Goal: Task Accomplishment & Management: Manage account settings

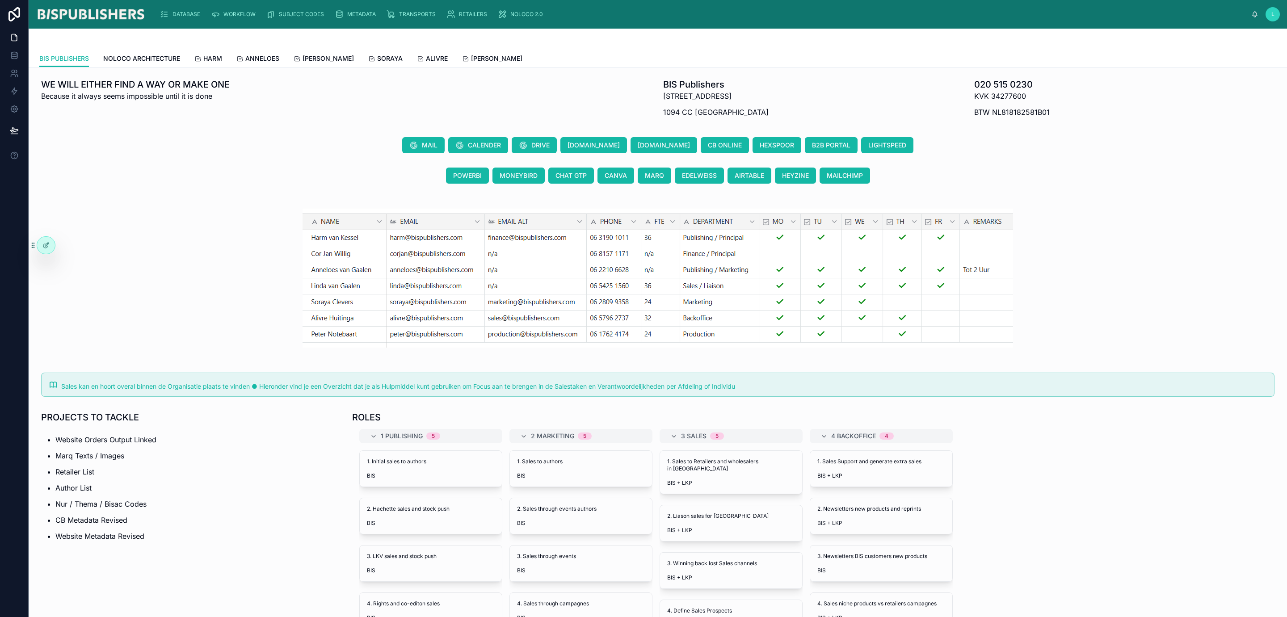
click at [168, 3] on div "DATABASE WORKFLOW SUBJECT CODES METADATA TRANSPORTS RETAILERS NOLOCO 2.0 L [PER…" at bounding box center [658, 14] width 1258 height 29
click at [169, 14] on icon "scrollable content" at bounding box center [164, 14] width 9 height 9
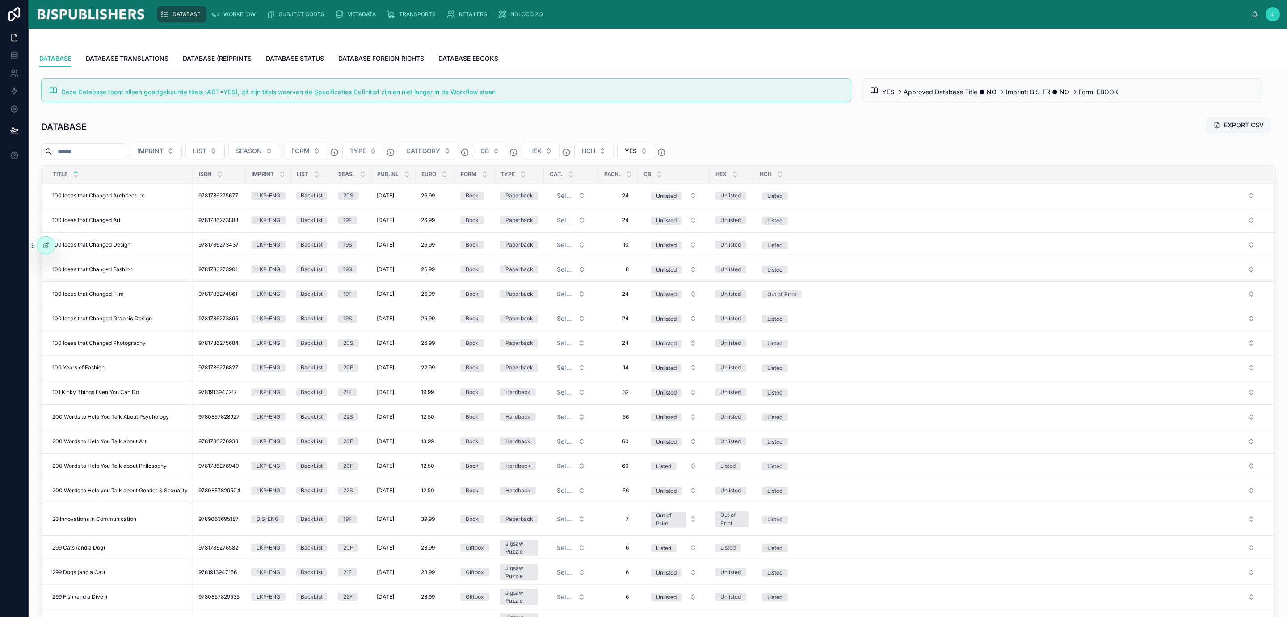
click at [513, 114] on div "DATABASE EXPORT CSV IMPRINT LIST SEASON FORM TYPE CATEGORY CB HEX HCH YES TITLE…" at bounding box center [658, 372] width 1244 height 519
click at [39, 248] on div at bounding box center [46, 245] width 18 height 17
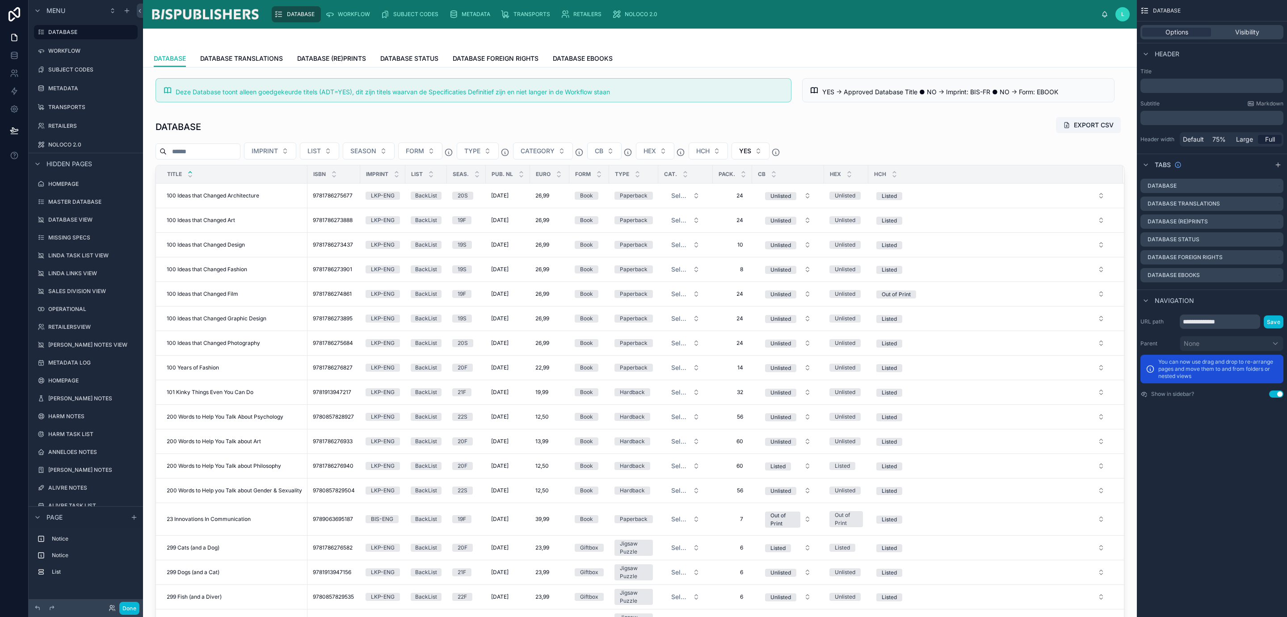
click at [658, 53] on div "DATABASE DATABASE TRANSLATIONS DATABASE (RE)PRINTS DATABASE STATUS DATABASE FOR…" at bounding box center [640, 58] width 972 height 17
click at [1280, 163] on icon "scrollable content" at bounding box center [1277, 164] width 7 height 7
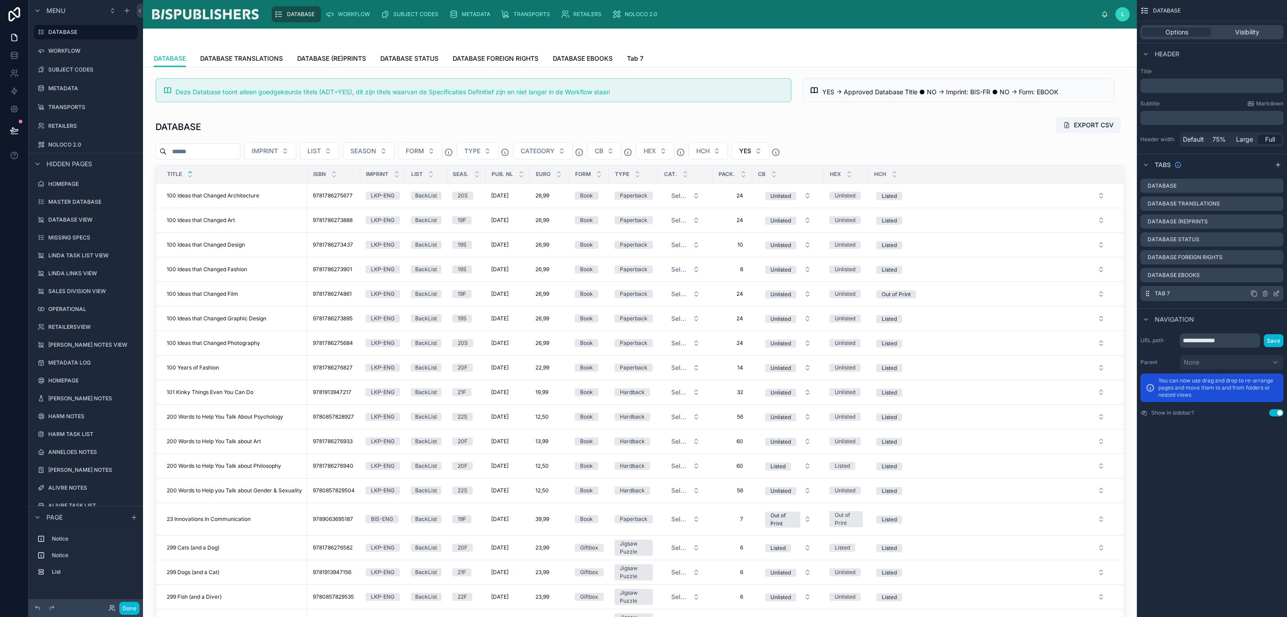
click at [1275, 294] on icon "scrollable content" at bounding box center [1275, 293] width 7 height 7
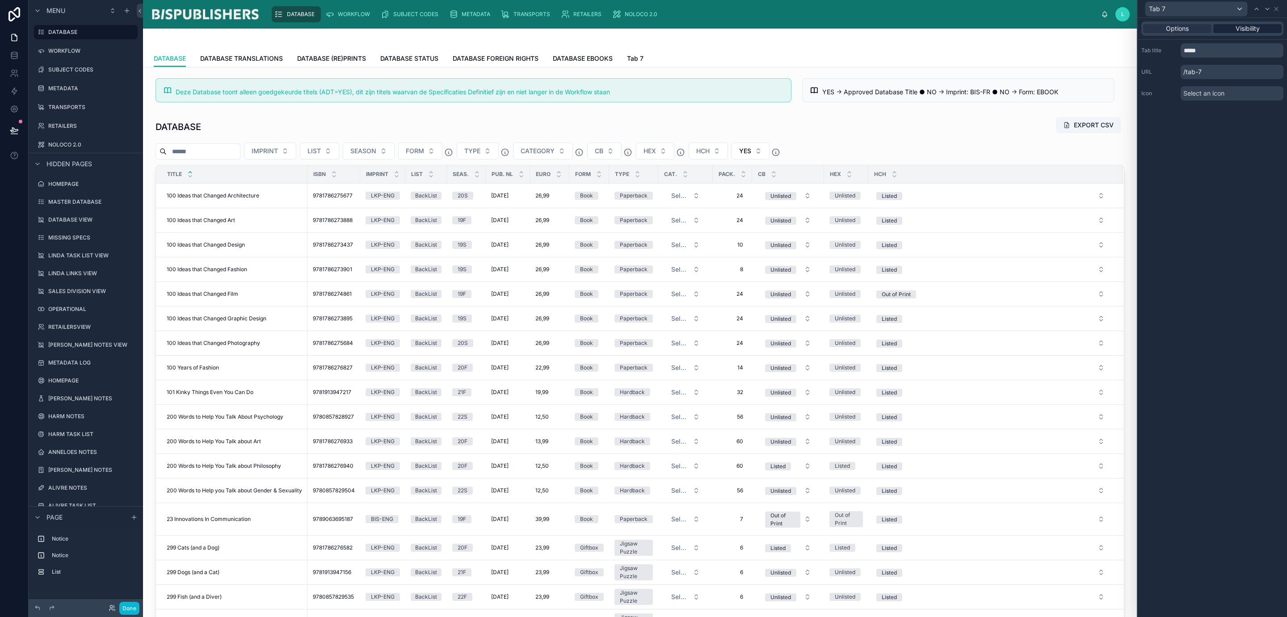
click at [1244, 24] on span "Visibility" at bounding box center [1247, 28] width 24 height 9
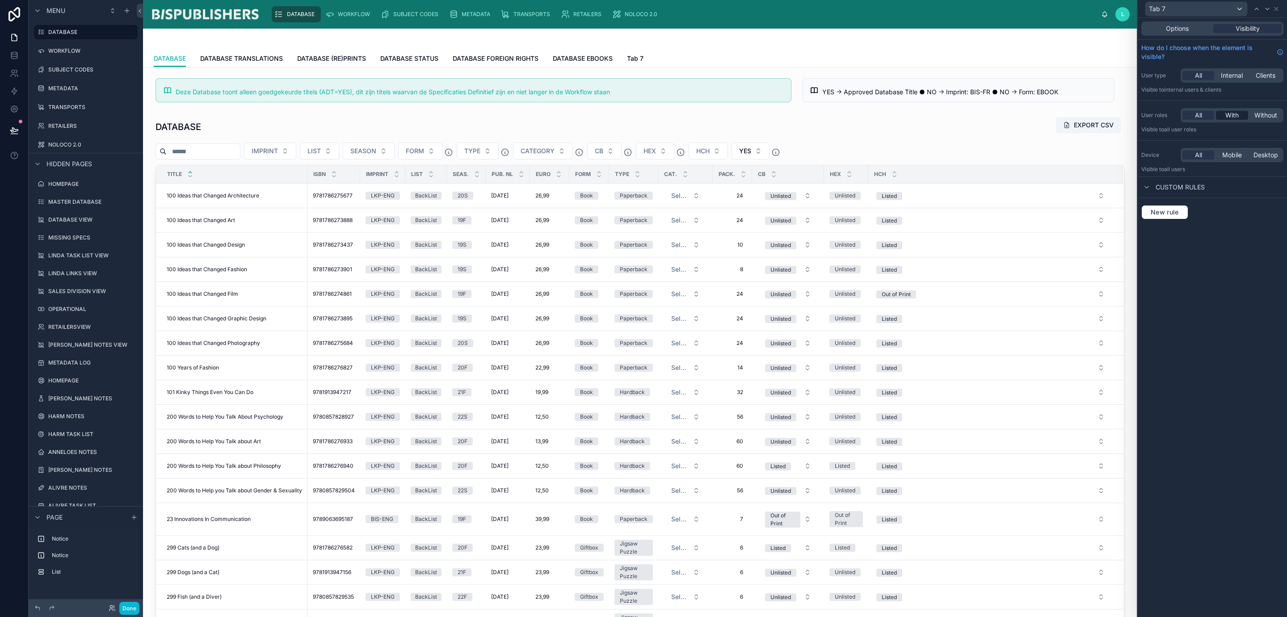
click at [1232, 111] on span "With" at bounding box center [1231, 115] width 13 height 9
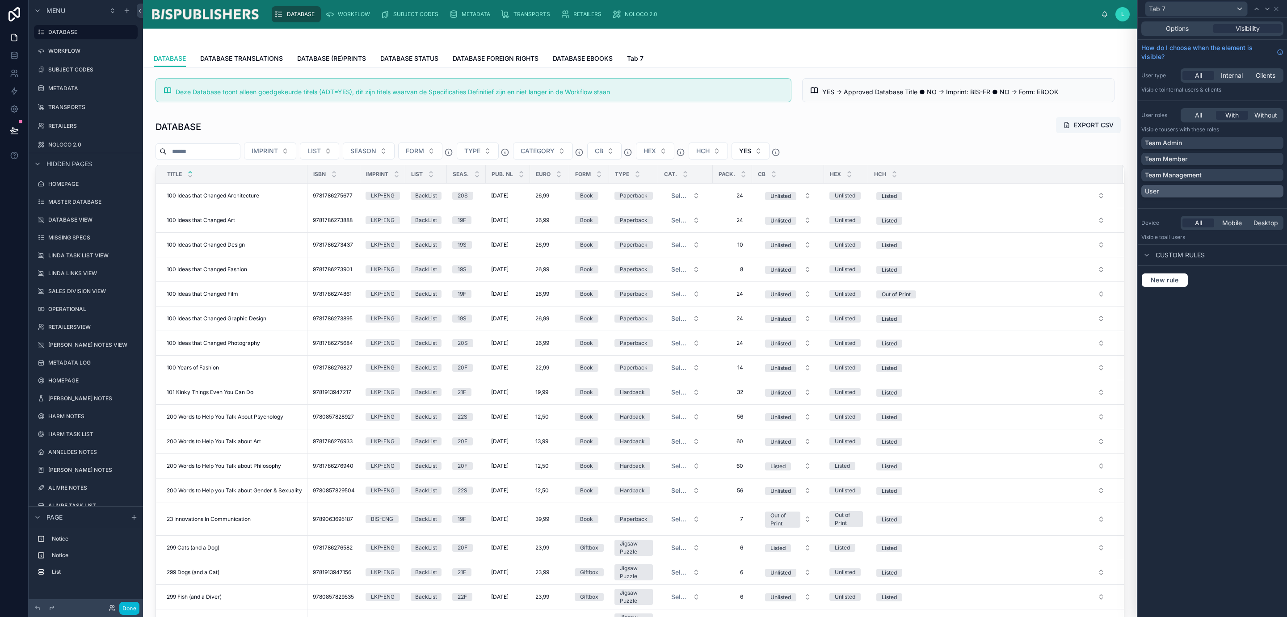
click at [1233, 189] on div "User" at bounding box center [1212, 191] width 135 height 9
click at [1223, 136] on div "User roles All With Without Visible to Users with these roles Team Admin Team M…" at bounding box center [1211, 155] width 149 height 100
click at [1267, 140] on div "Team Admin" at bounding box center [1212, 142] width 135 height 9
click at [1270, 189] on div "User" at bounding box center [1212, 191] width 135 height 9
click at [1145, 255] on icon at bounding box center [1147, 255] width 4 height 2
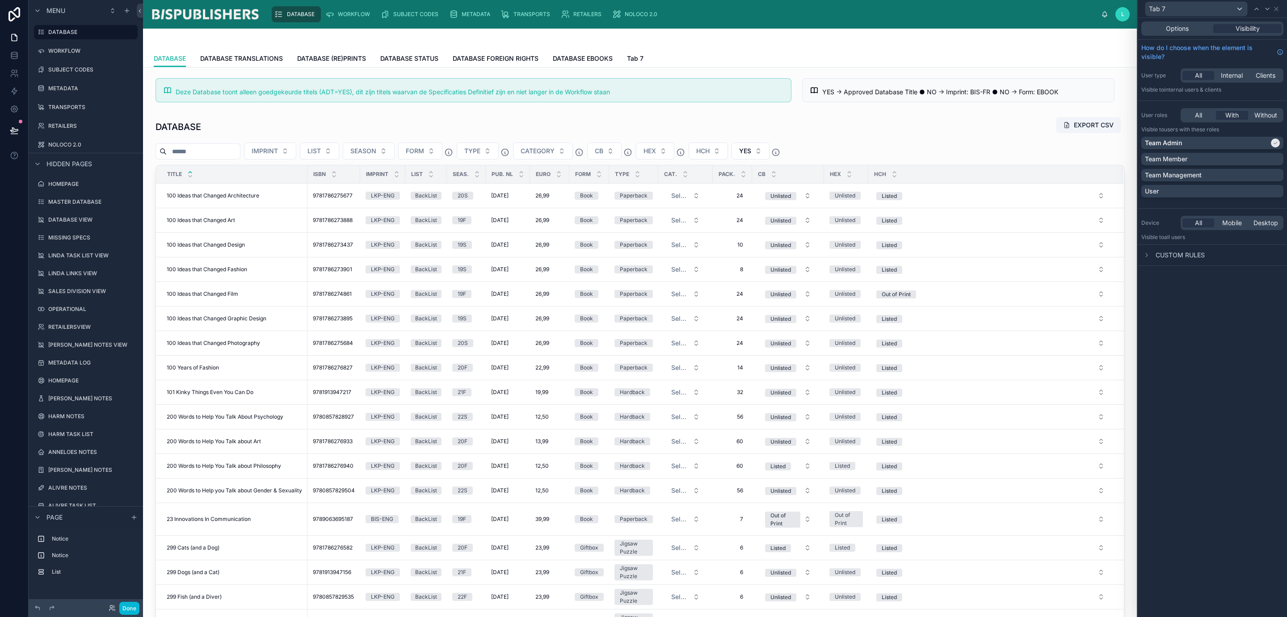
click at [1191, 256] on span "Custom rules" at bounding box center [1179, 255] width 49 height 9
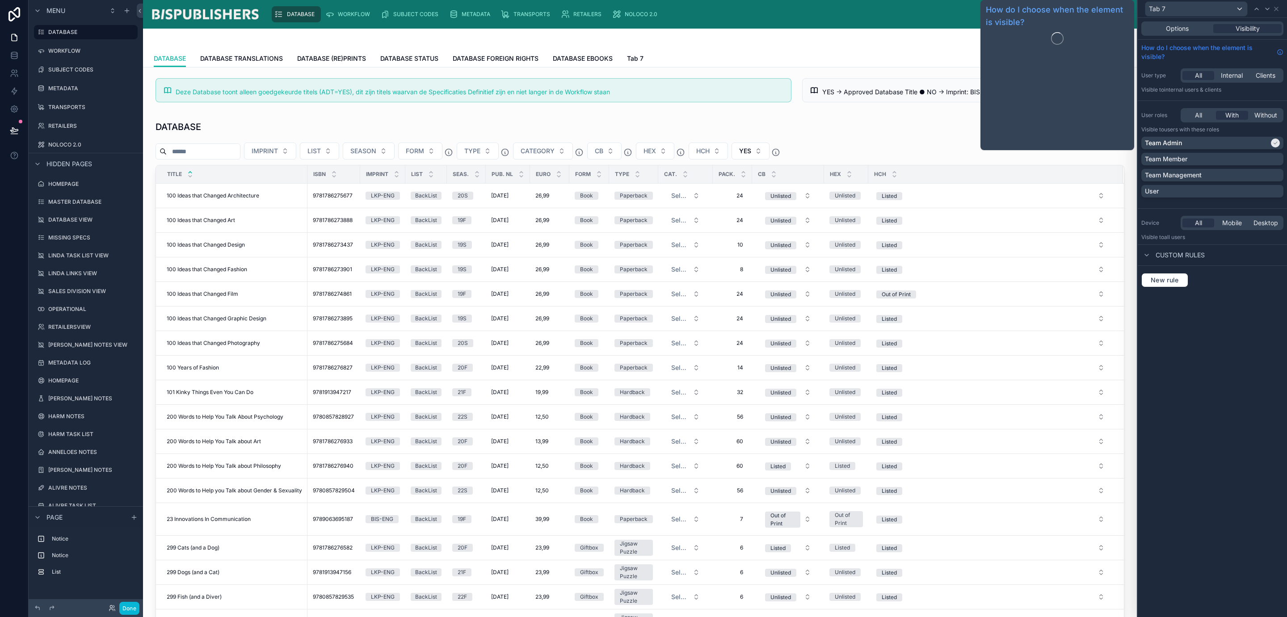
click at [1260, 59] on span "How do I choose when the element is visible?" at bounding box center [1207, 52] width 132 height 18
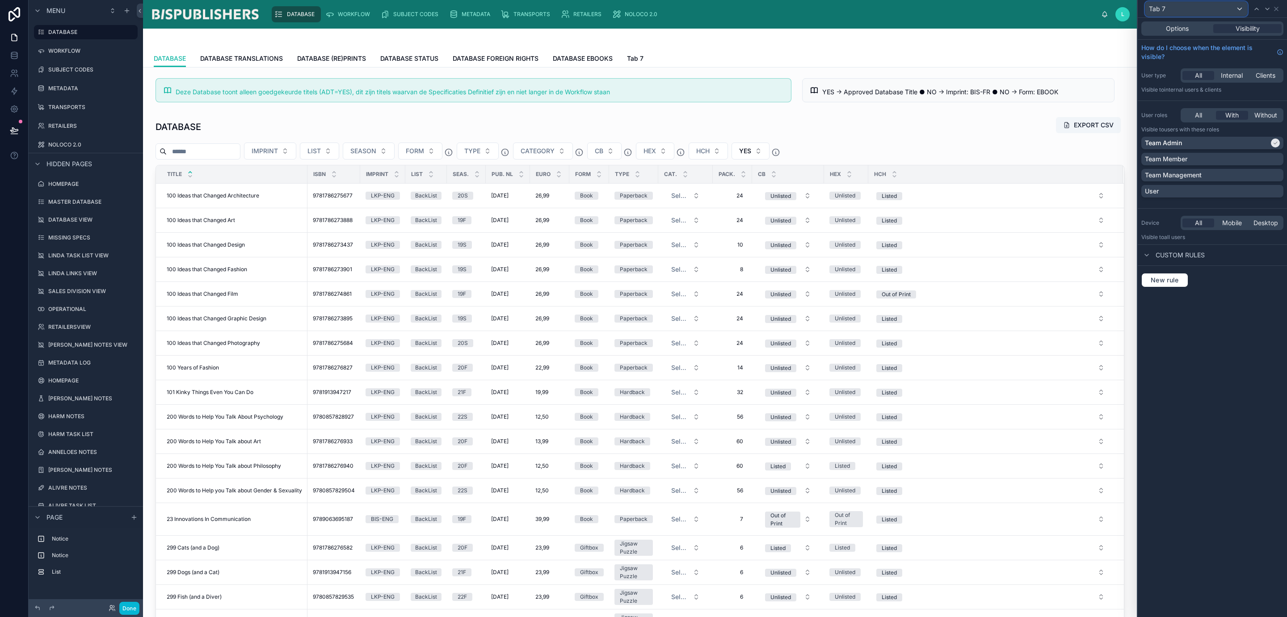
click at [1170, 7] on div "Tab 7" at bounding box center [1196, 9] width 102 height 14
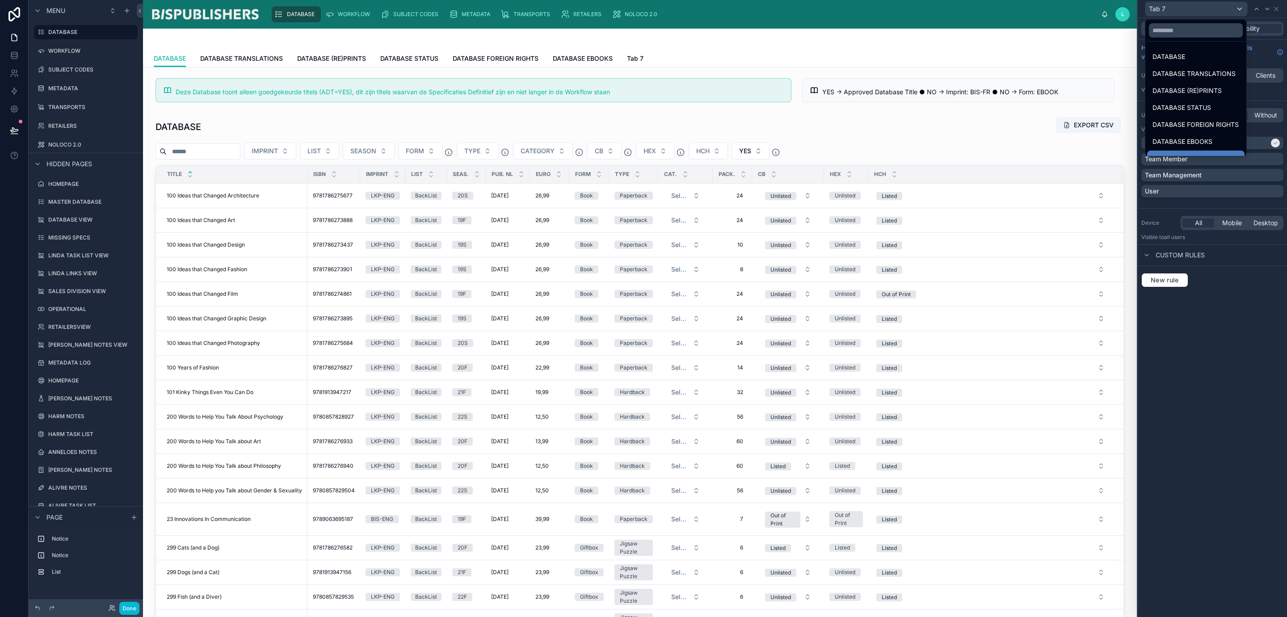
click at [1166, 11] on div at bounding box center [1211, 308] width 149 height 617
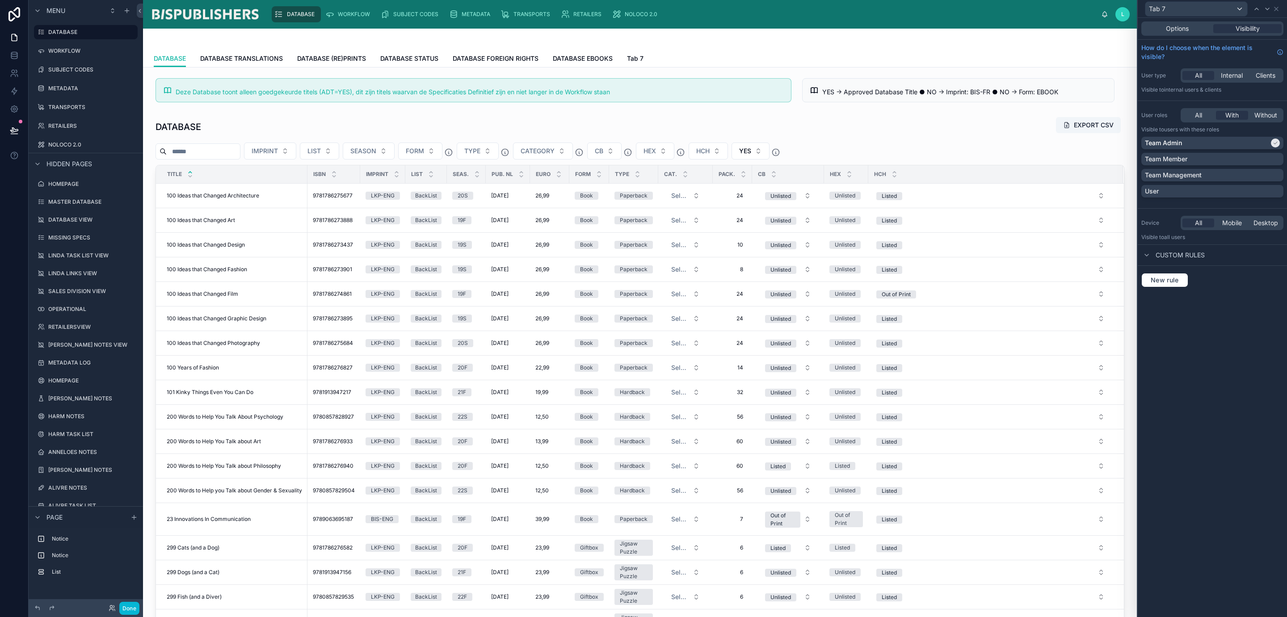
click at [1280, 6] on div "Tab 7" at bounding box center [1212, 8] width 142 height 17
click at [1279, 7] on icon at bounding box center [1275, 8] width 7 height 7
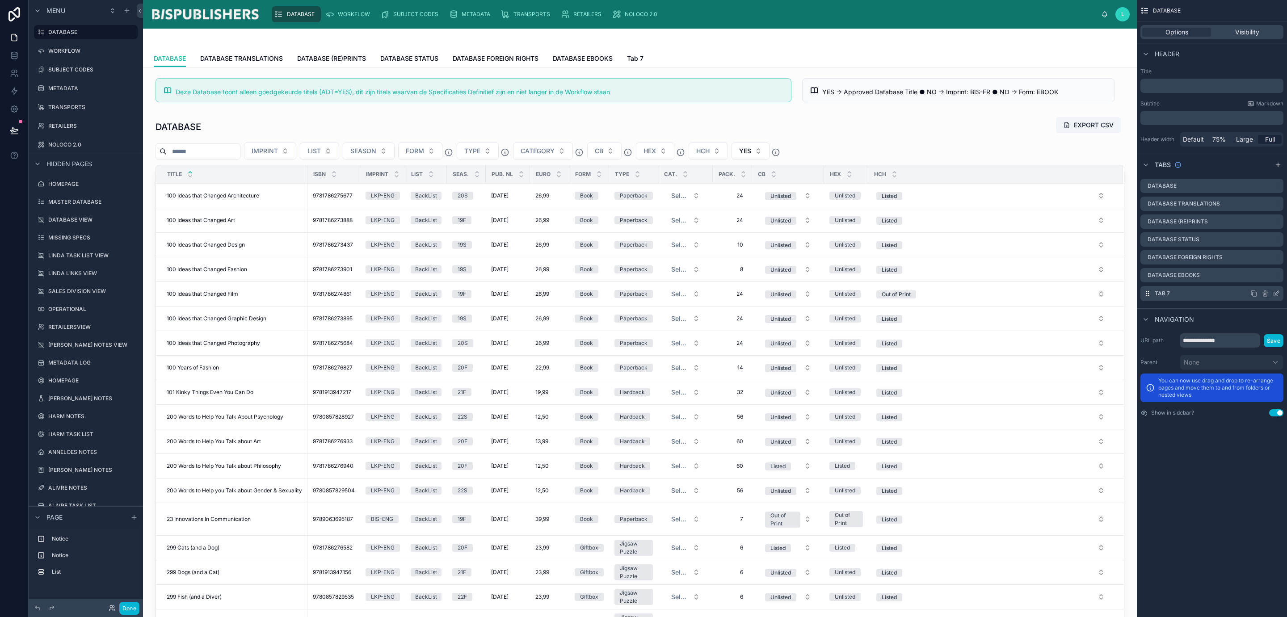
click at [1275, 294] on icon "scrollable content" at bounding box center [1275, 293] width 7 height 7
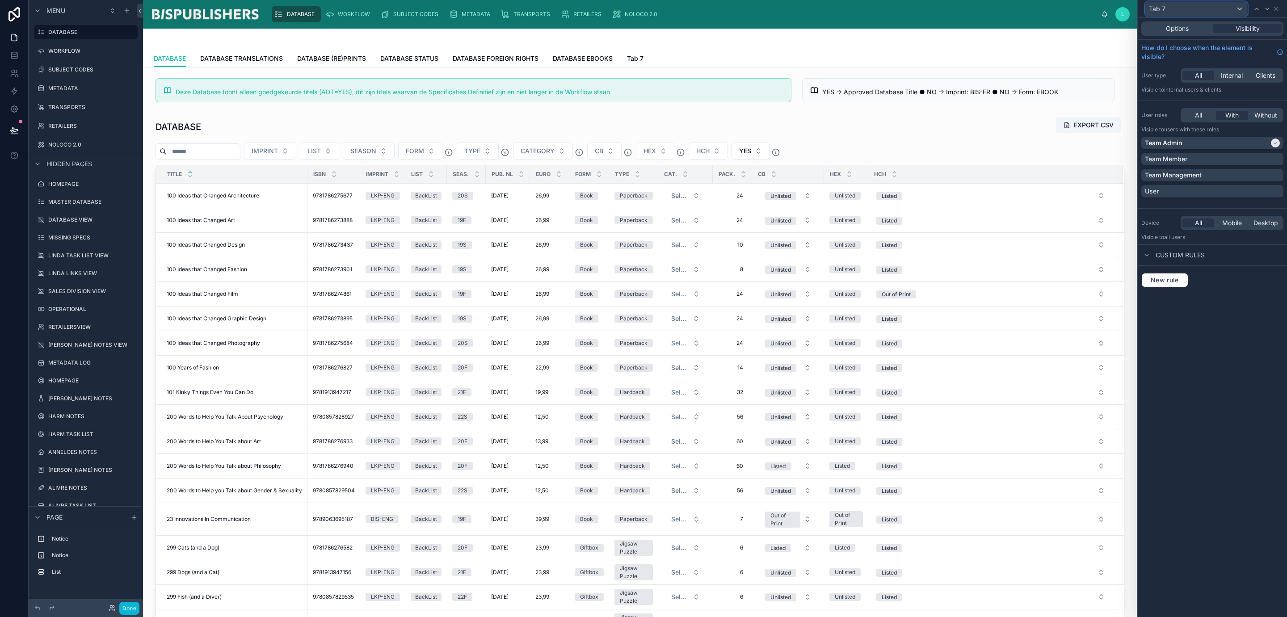
click at [1242, 7] on div "Tab 7" at bounding box center [1196, 9] width 102 height 14
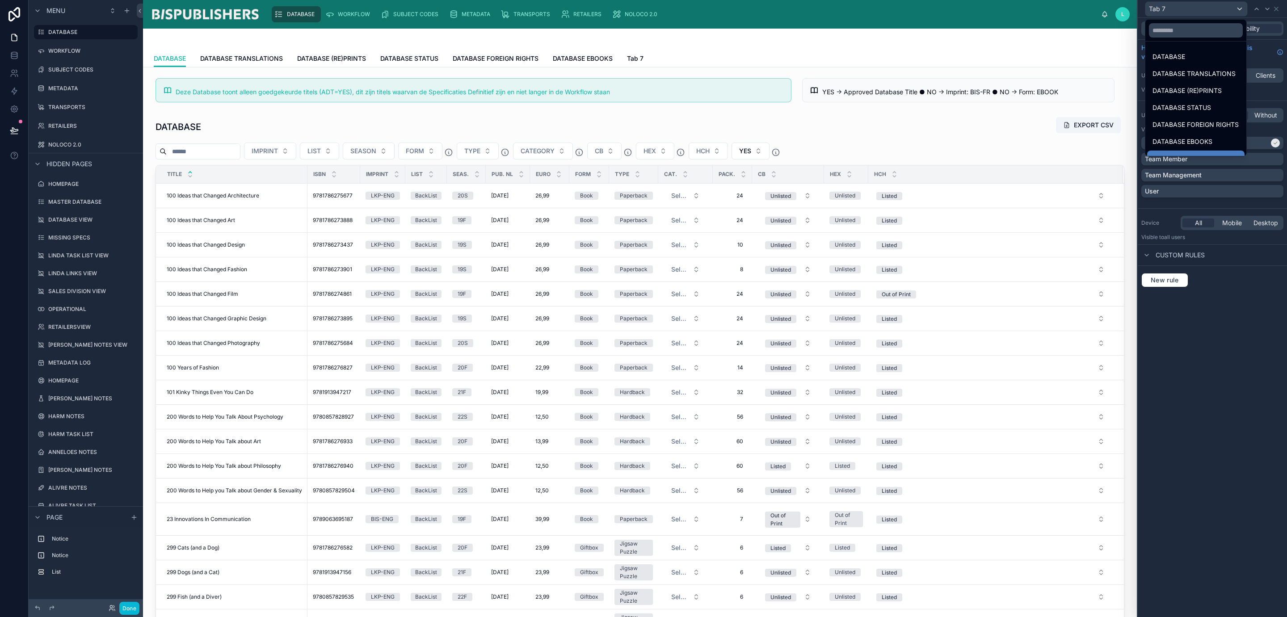
click at [1242, 7] on div at bounding box center [1211, 308] width 149 height 617
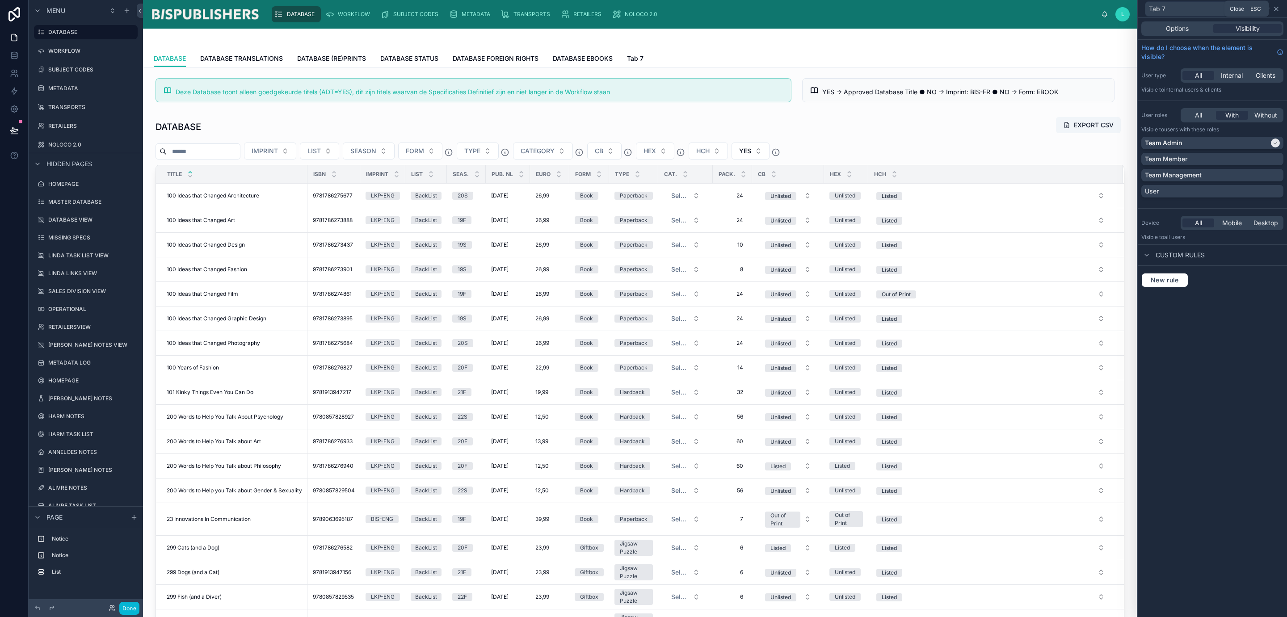
click at [1276, 8] on icon at bounding box center [1276, 9] width 4 height 4
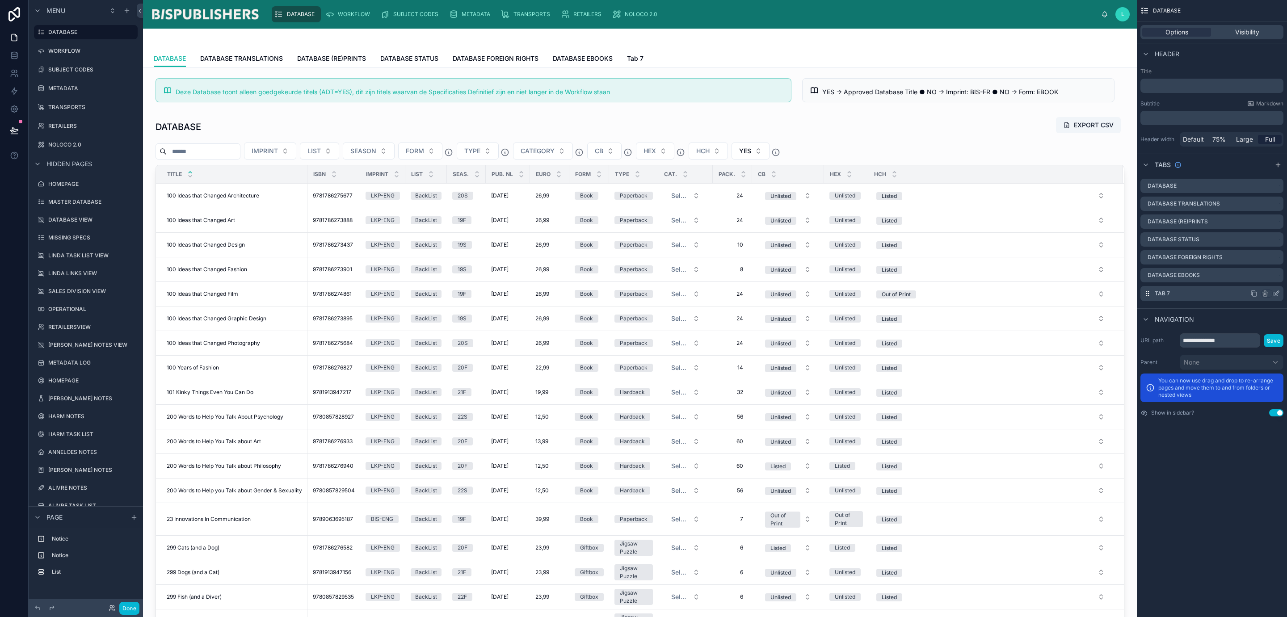
click at [1158, 292] on label "Tab 7" at bounding box center [1161, 293] width 15 height 7
click at [1164, 291] on label "Tab 7" at bounding box center [1161, 293] width 15 height 7
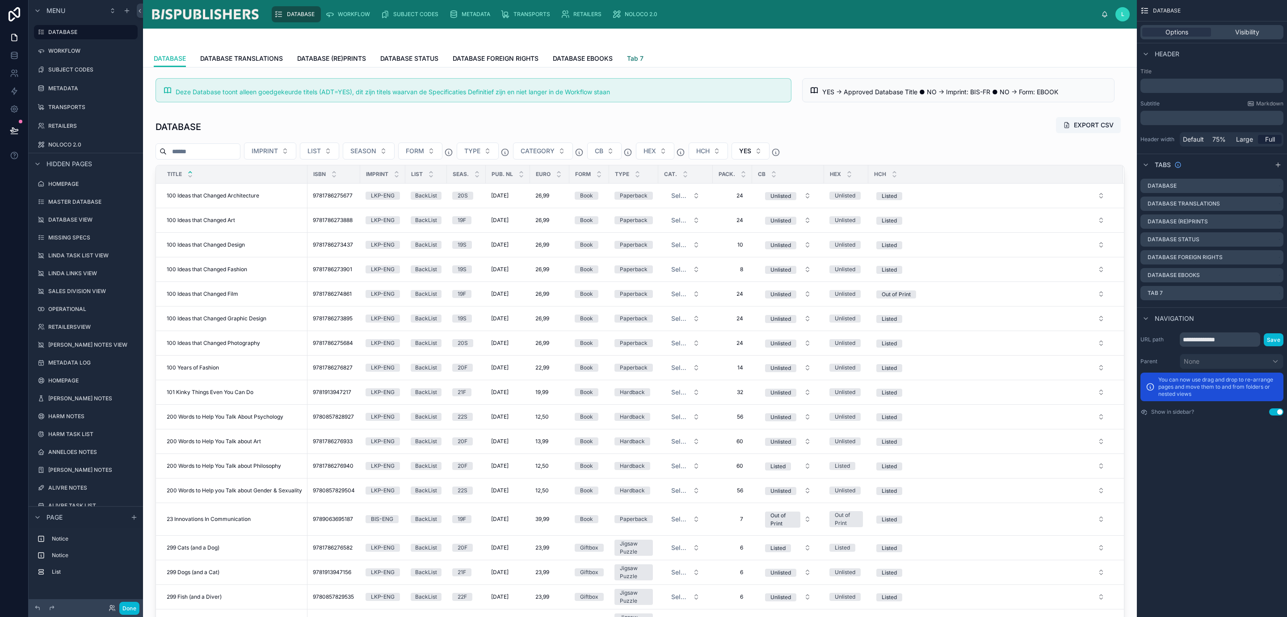
click at [639, 58] on span "Tab 7" at bounding box center [635, 58] width 17 height 9
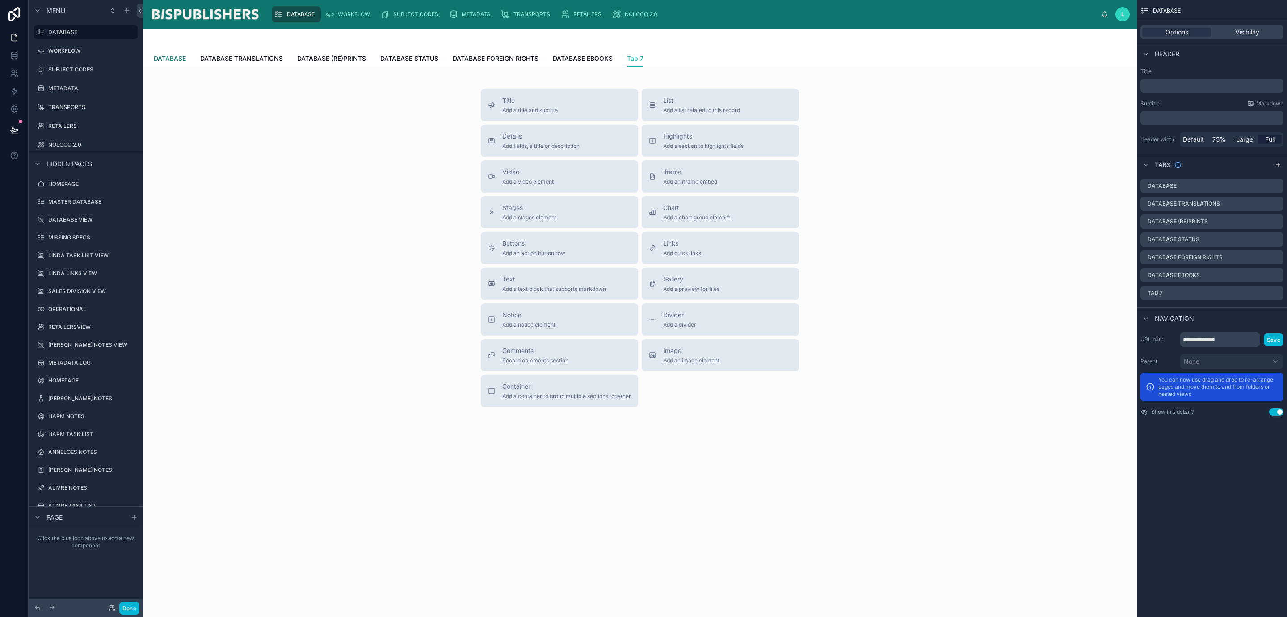
drag, startPoint x: 641, startPoint y: 59, endPoint x: 171, endPoint y: 58, distance: 470.5
click at [171, 58] on span "DATABASE" at bounding box center [170, 58] width 32 height 9
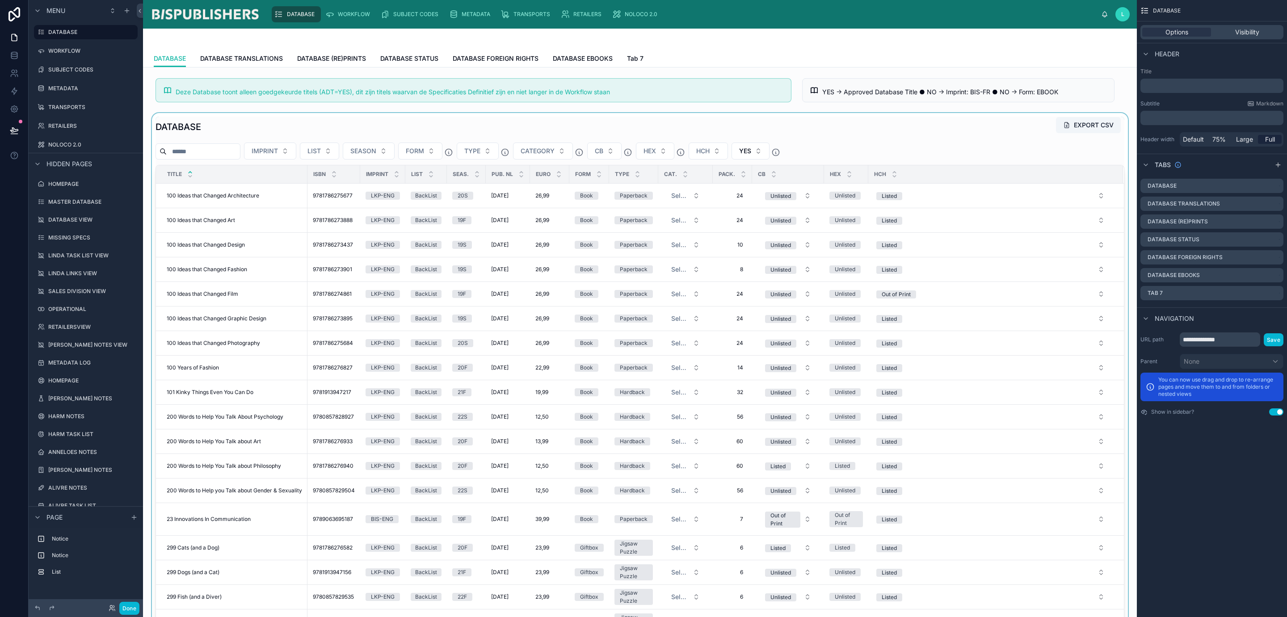
click at [240, 132] on div at bounding box center [639, 372] width 979 height 519
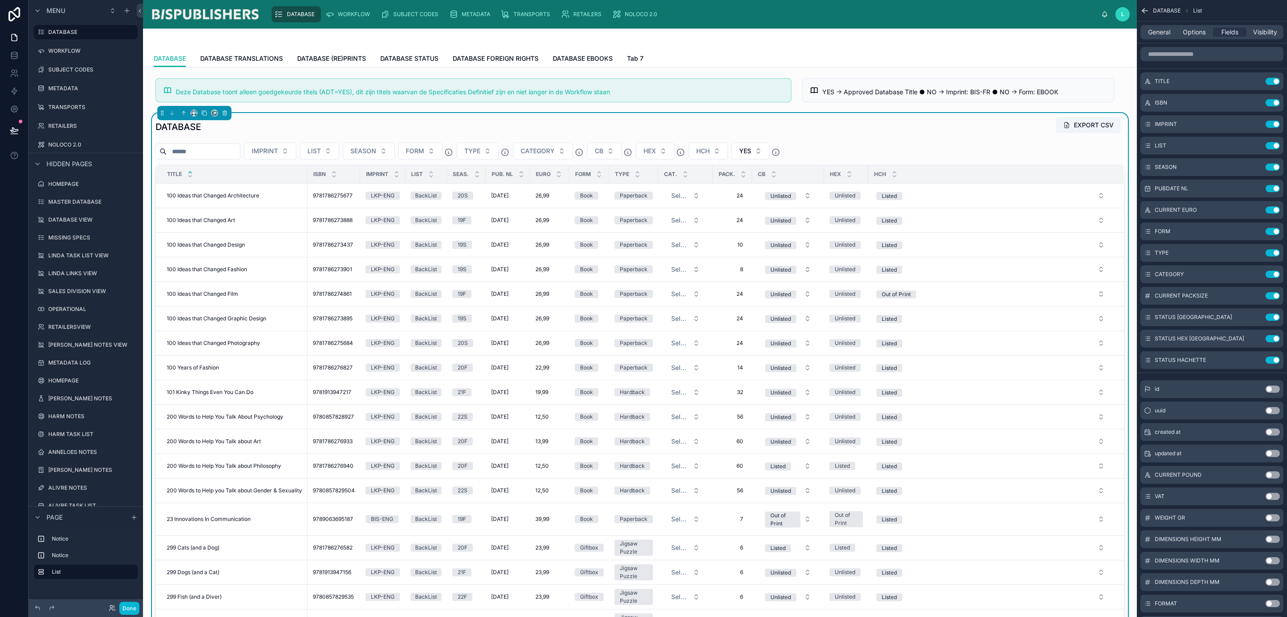
drag, startPoint x: 933, startPoint y: 129, endPoint x: 921, endPoint y: 131, distance: 12.3
click at [921, 131] on div "DATABASE EXPORT CSV" at bounding box center [639, 127] width 969 height 21
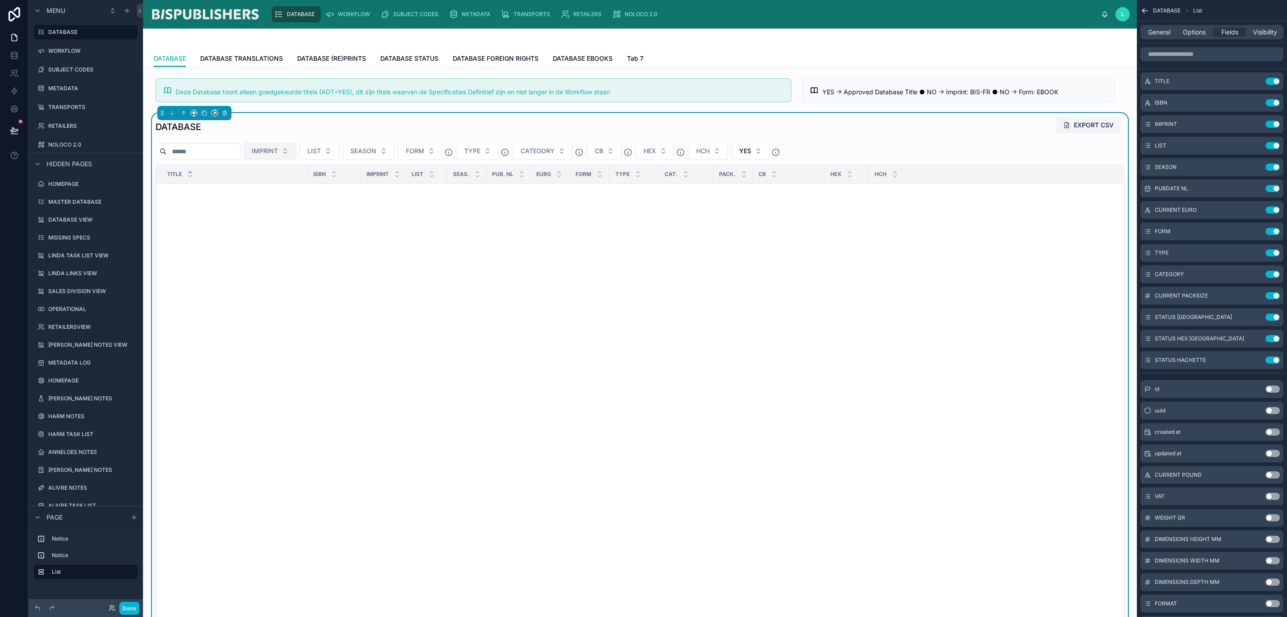
scroll to position [185, 0]
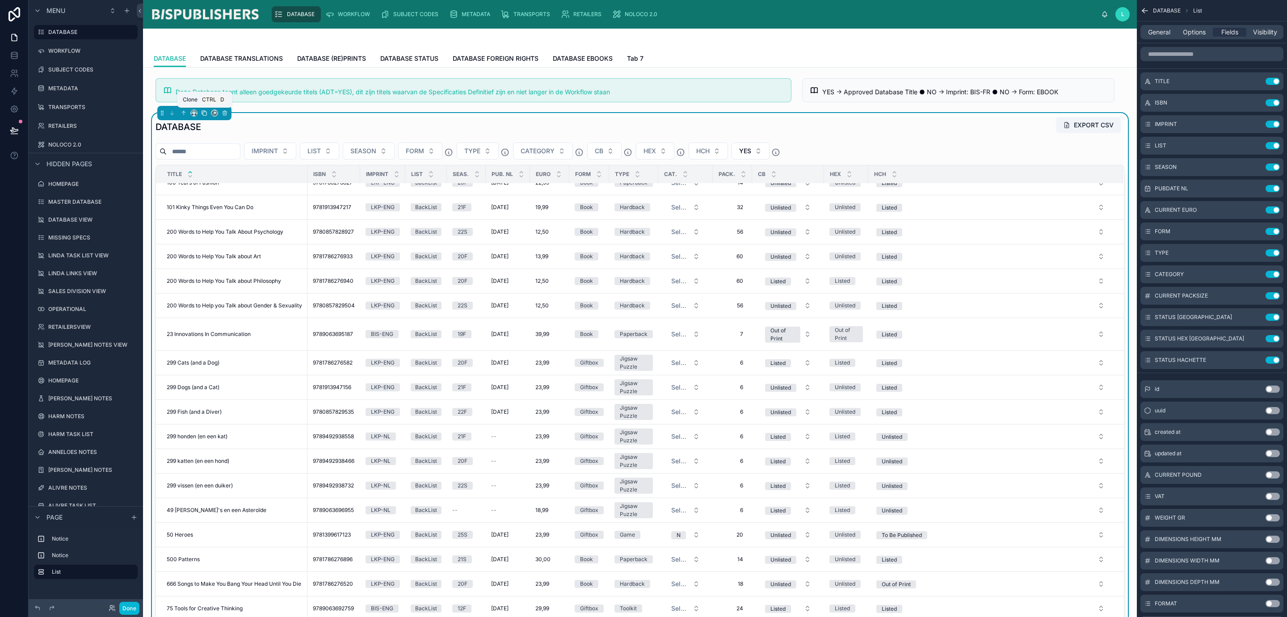
click at [204, 114] on icon at bounding box center [204, 113] width 6 height 6
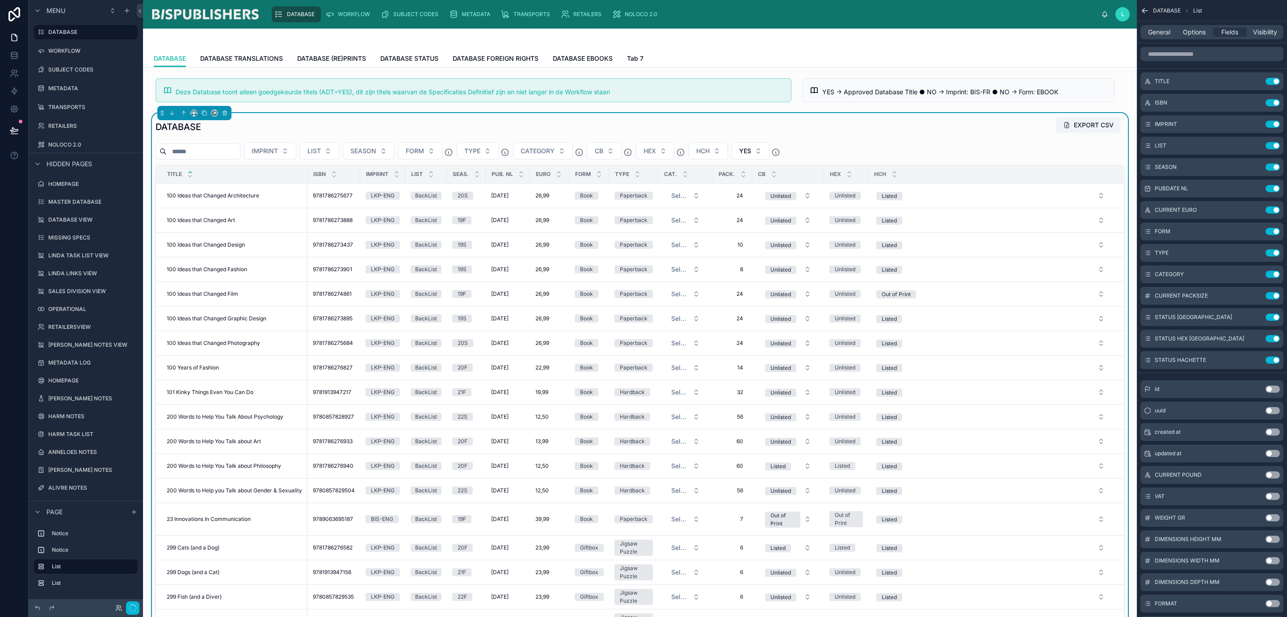
click at [235, 126] on div "DATABASE EXPORT CSV" at bounding box center [639, 127] width 969 height 21
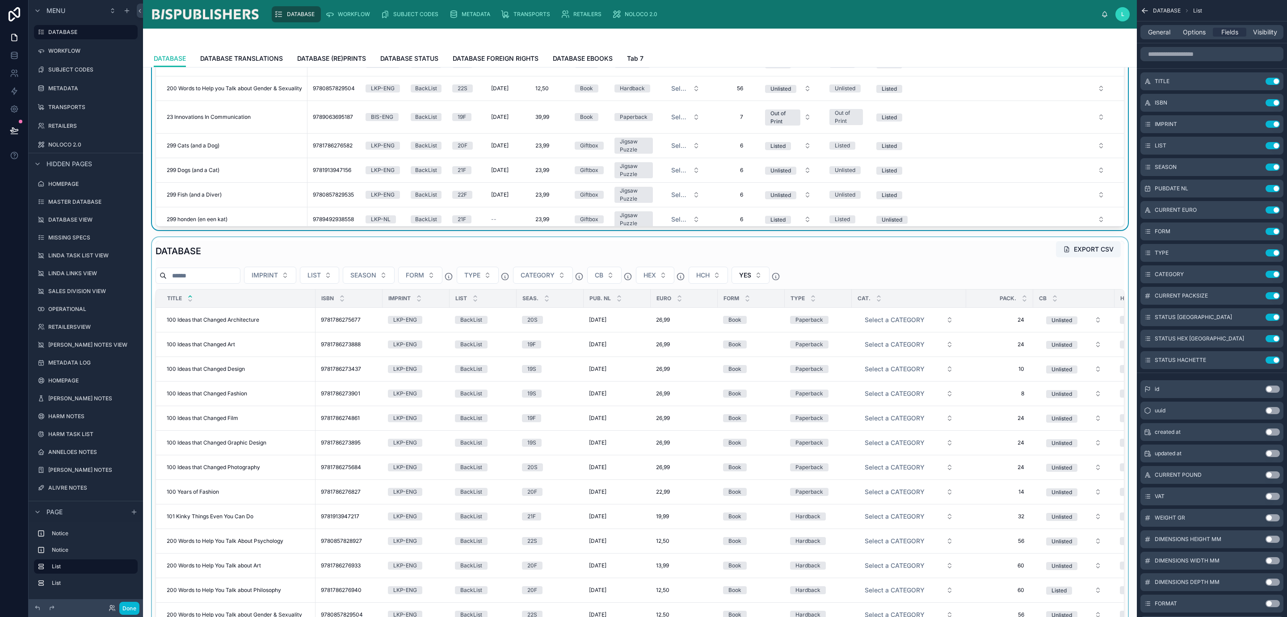
click at [222, 247] on div at bounding box center [639, 496] width 979 height 519
click at [205, 240] on icon at bounding box center [204, 237] width 6 height 6
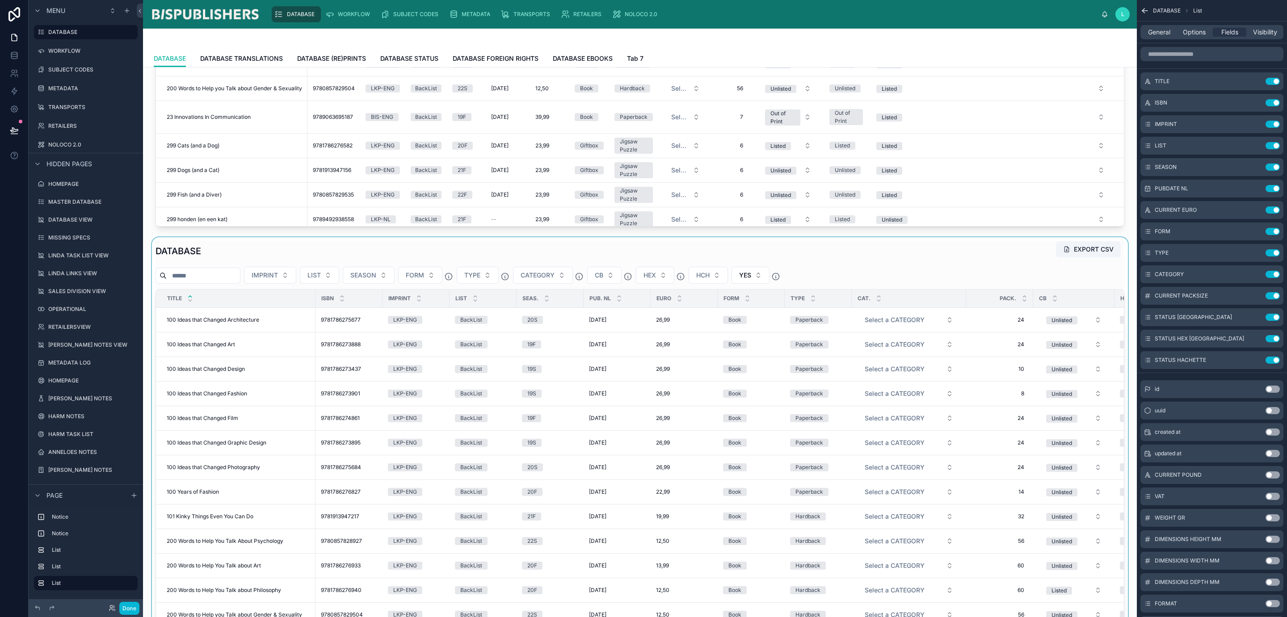
click at [218, 247] on div at bounding box center [639, 496] width 979 height 519
click at [214, 236] on icon at bounding box center [214, 237] width 6 height 6
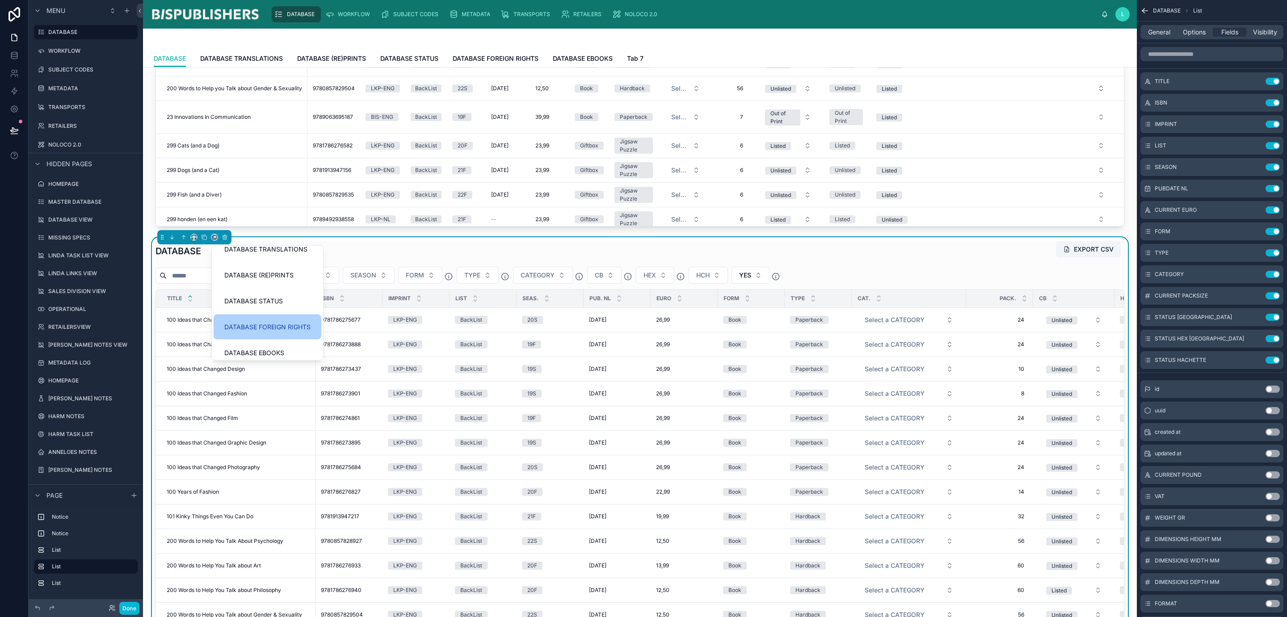
scroll to position [69, 0]
click at [275, 344] on div "Tab 7" at bounding box center [267, 346] width 86 height 11
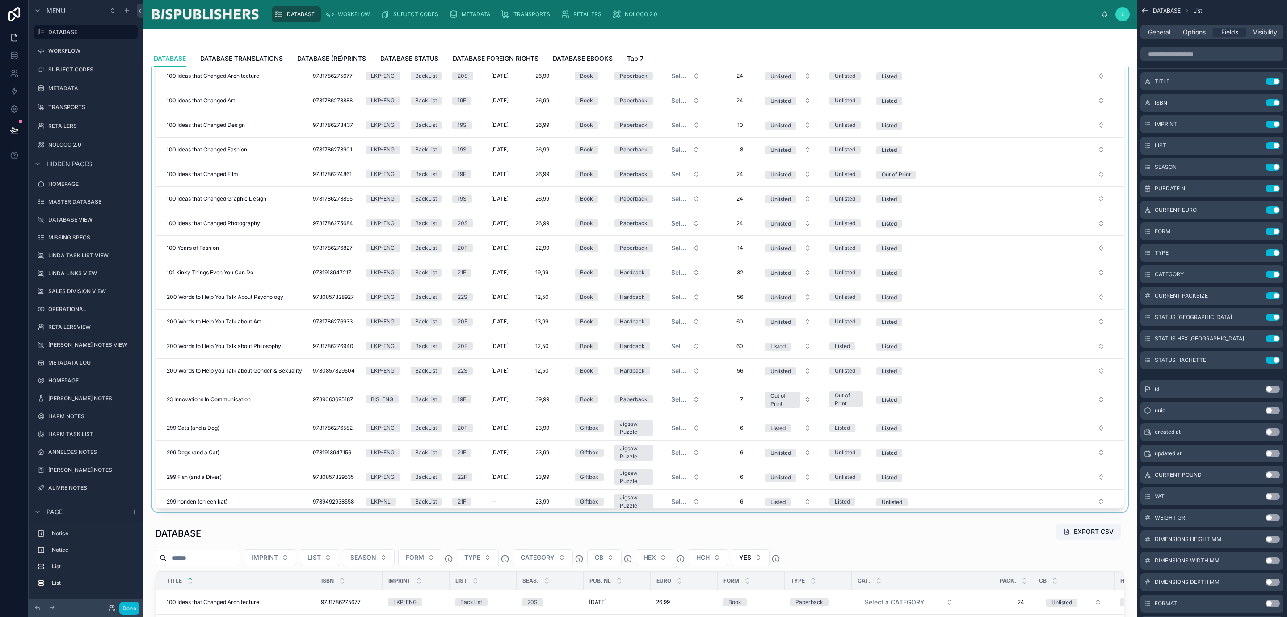
scroll to position [0, 0]
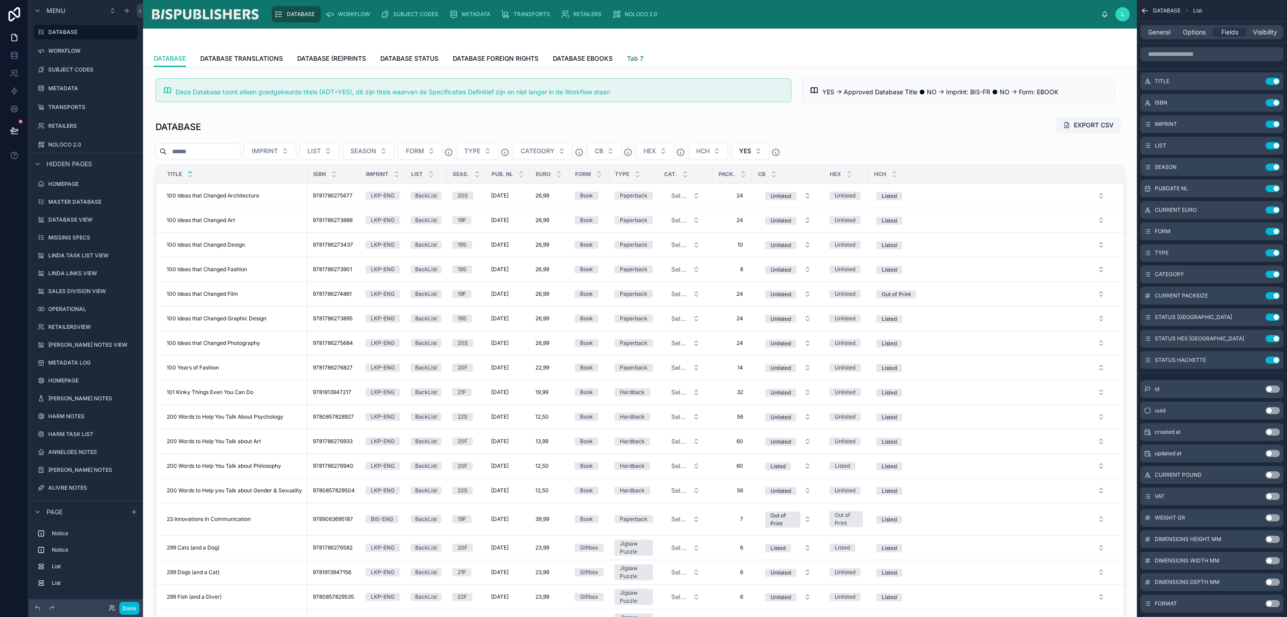
click at [634, 55] on span "Tab 7" at bounding box center [635, 58] width 17 height 9
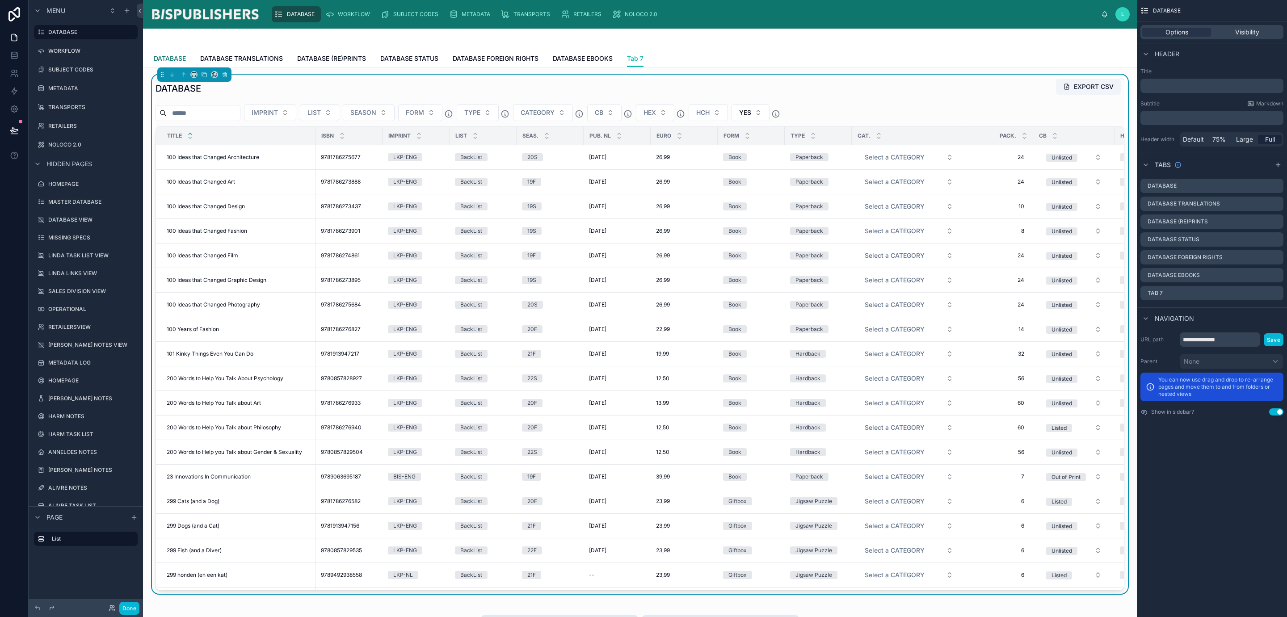
click at [178, 55] on span "DATABASE" at bounding box center [170, 58] width 32 height 9
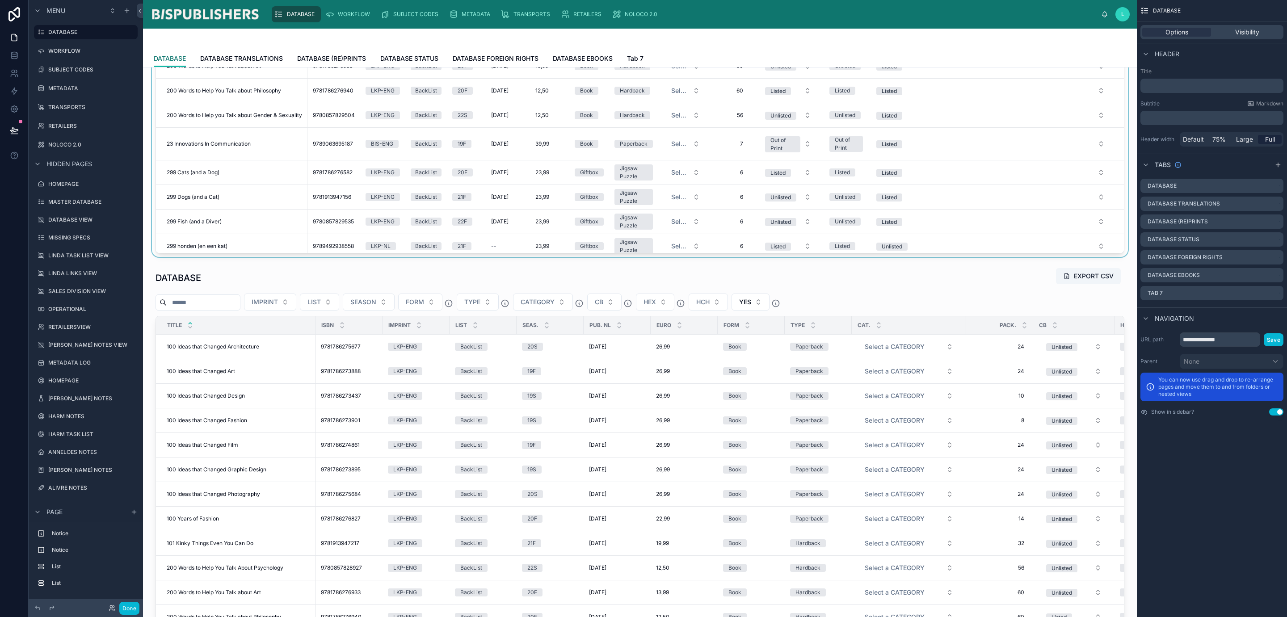
scroll to position [402, 0]
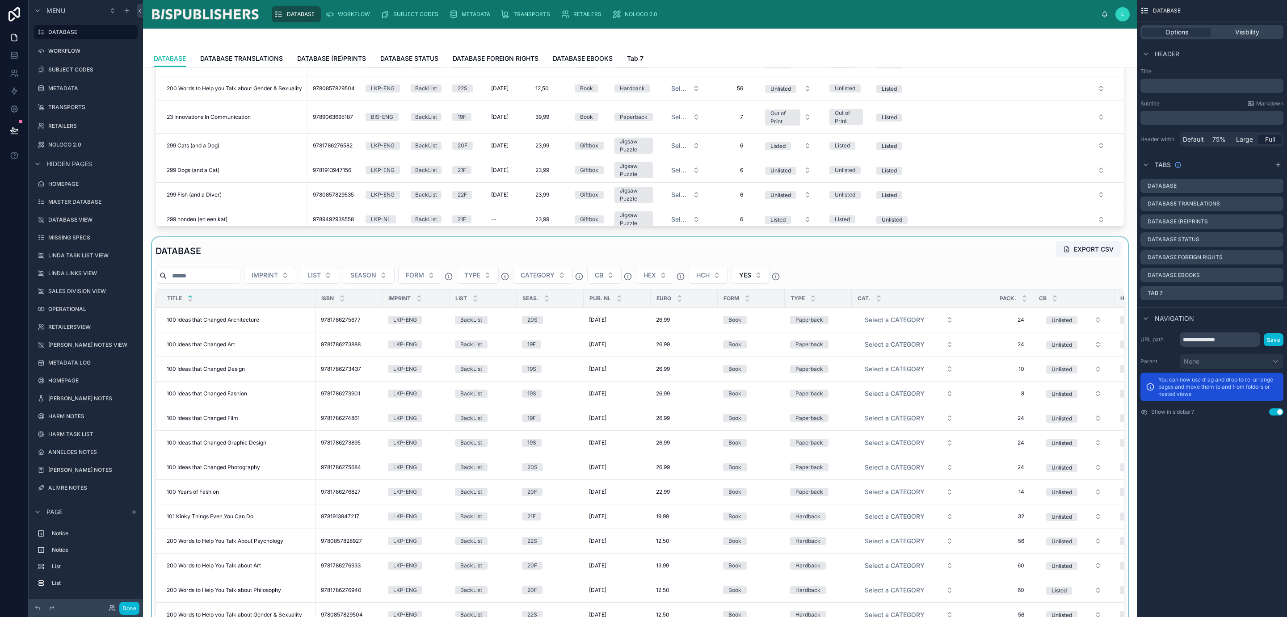
click at [244, 255] on div at bounding box center [639, 496] width 979 height 519
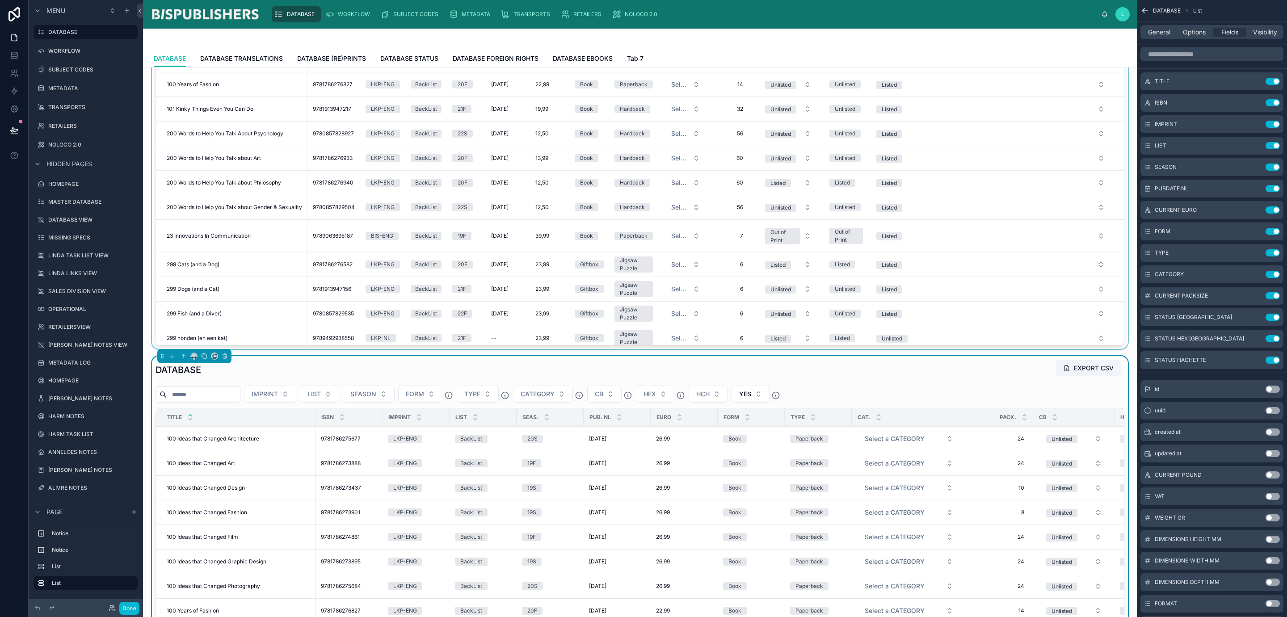
scroll to position [469, 0]
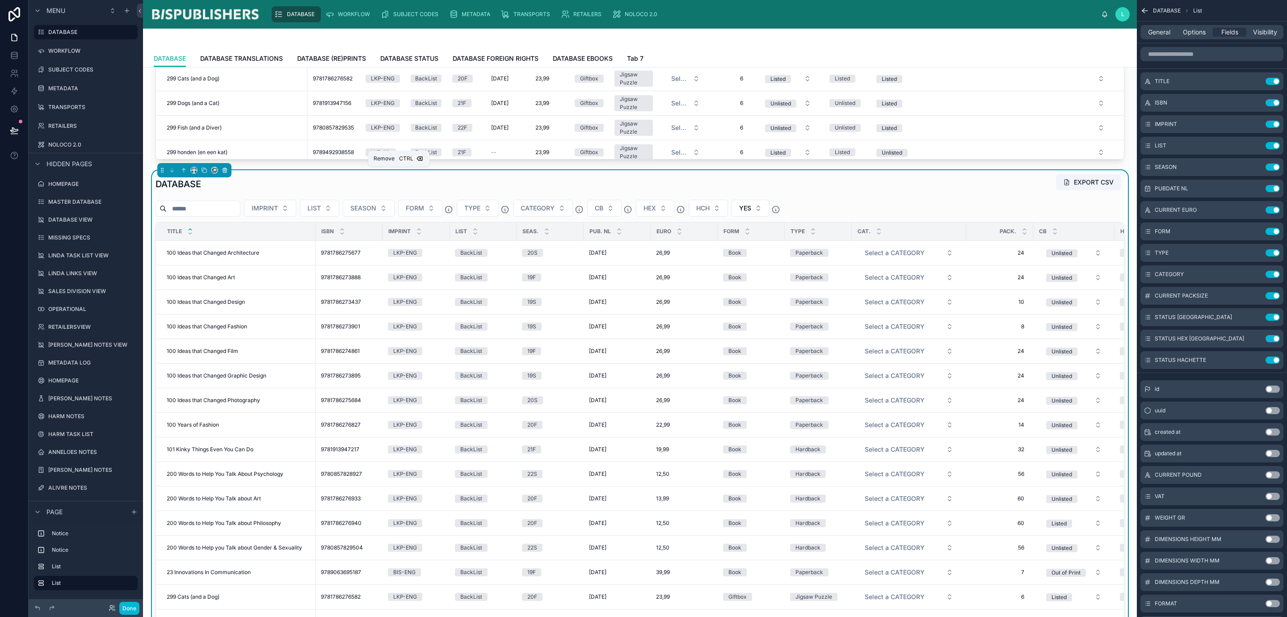
click at [225, 172] on icon at bounding box center [225, 171] width 0 height 2
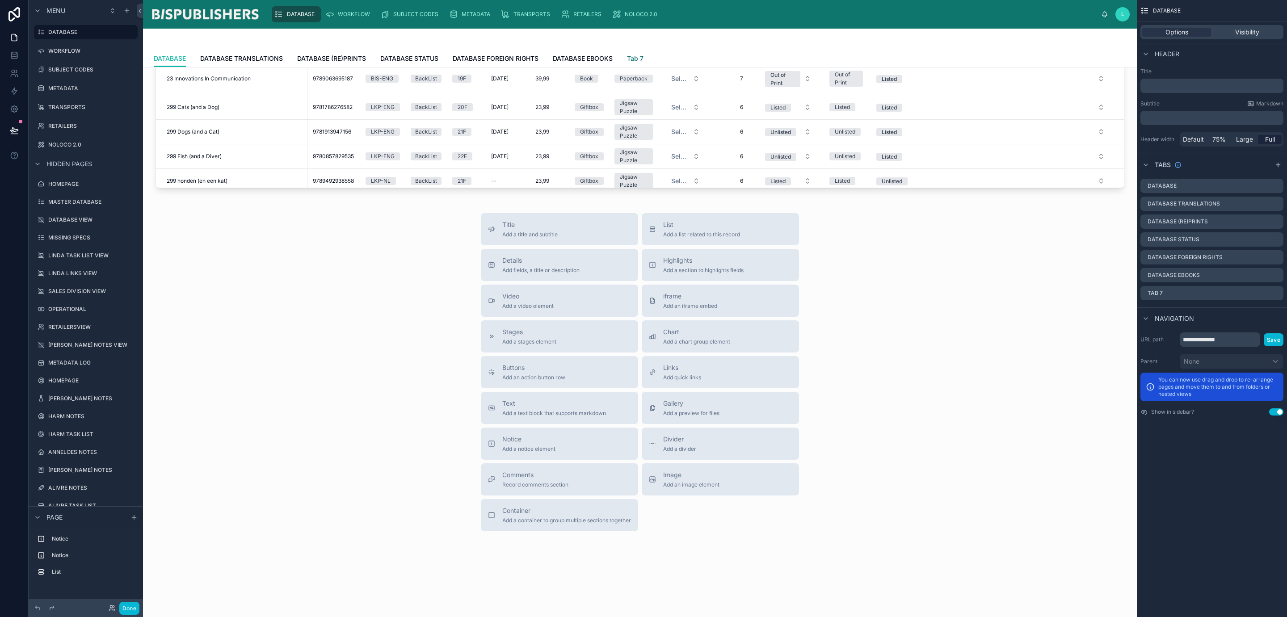
scroll to position [441, 0]
click at [637, 58] on span "Tab 7" at bounding box center [635, 58] width 17 height 9
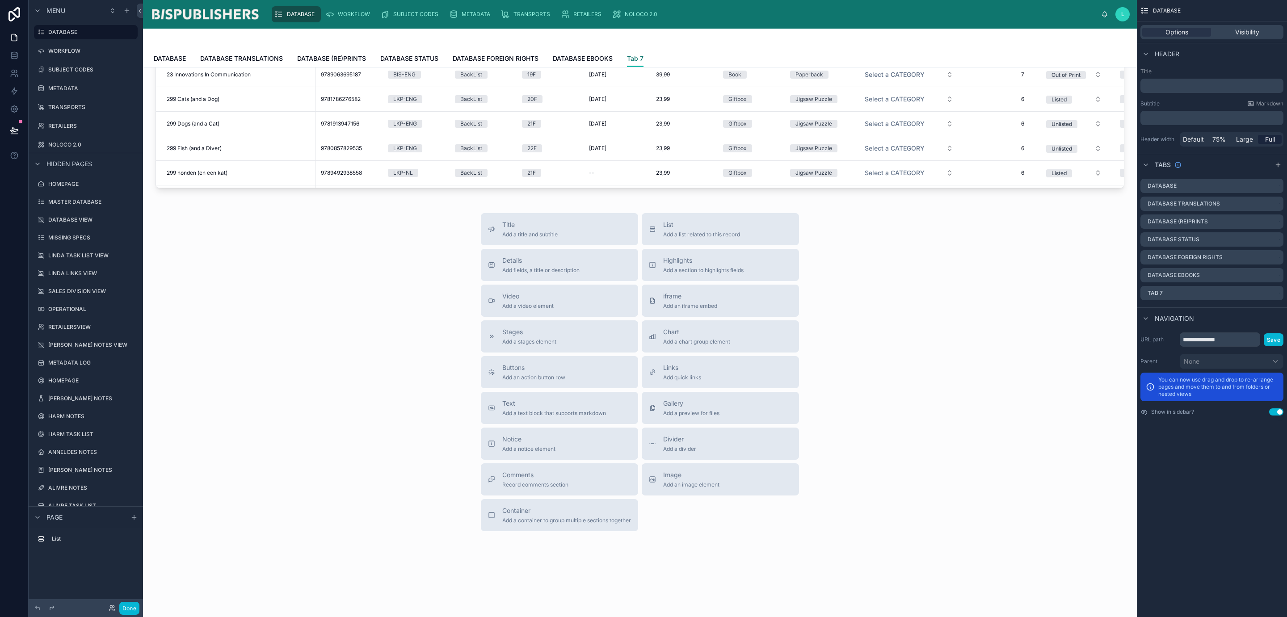
scroll to position [403, 0]
click at [1273, 294] on icon "scrollable content" at bounding box center [1275, 293] width 7 height 7
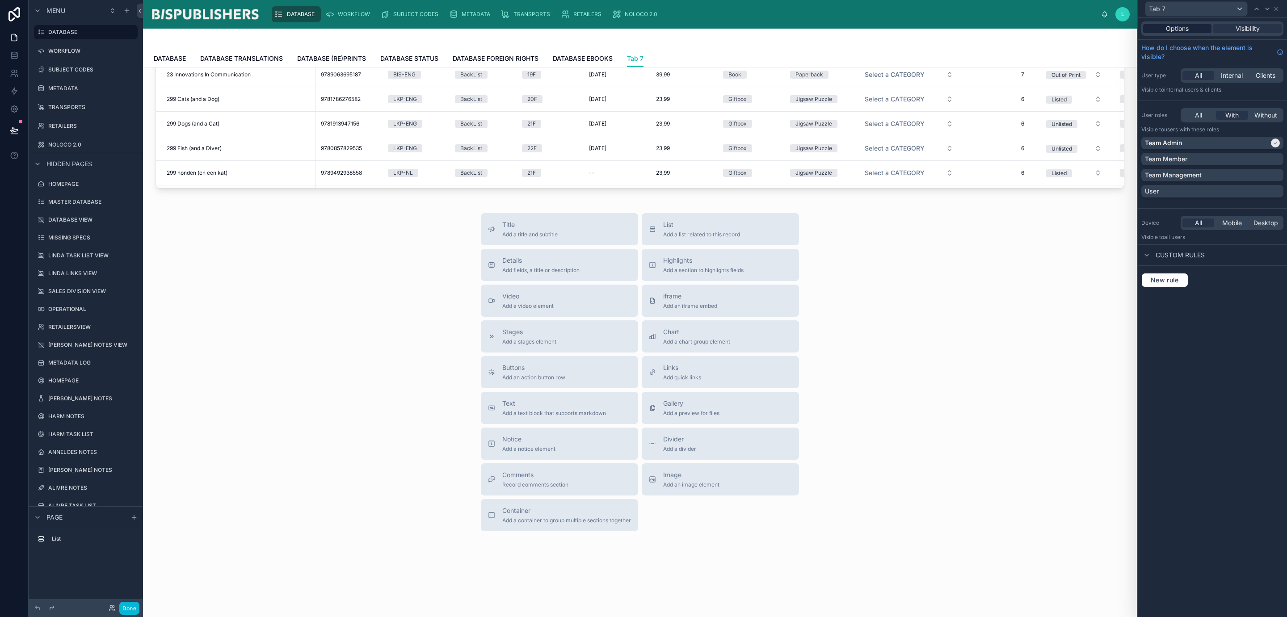
click at [1186, 28] on span "Options" at bounding box center [1177, 28] width 23 height 9
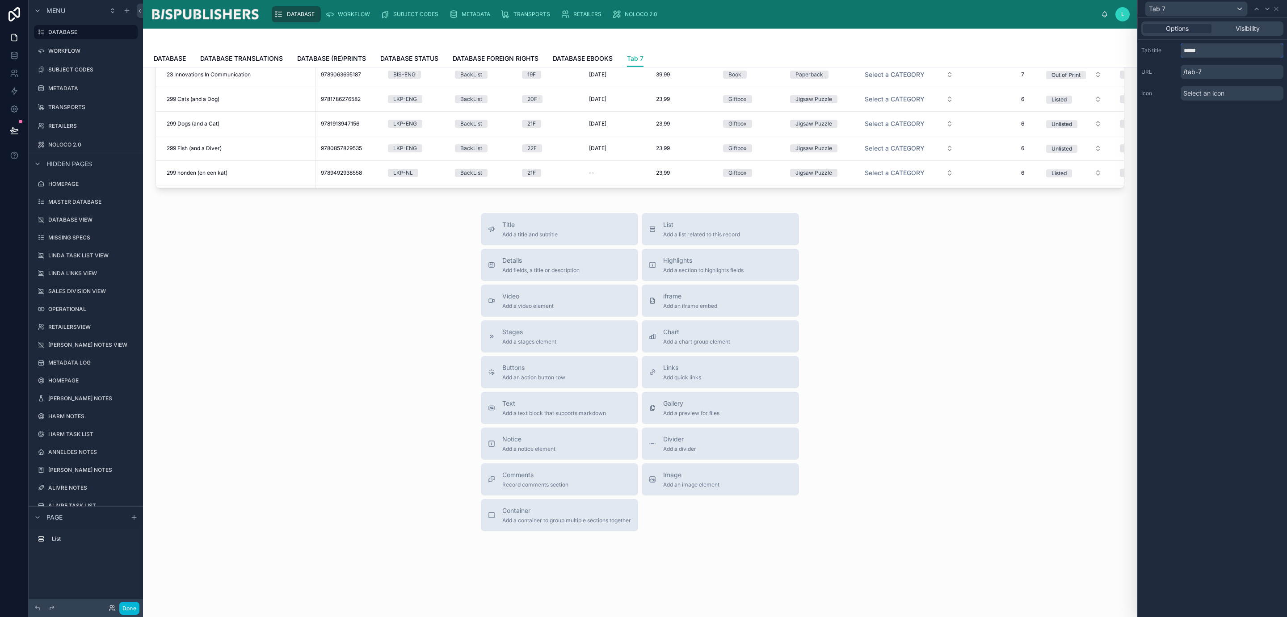
drag, startPoint x: 1212, startPoint y: 49, endPoint x: 1155, endPoint y: 49, distance: 56.3
click at [1155, 49] on div "Tab title *****" at bounding box center [1212, 50] width 142 height 14
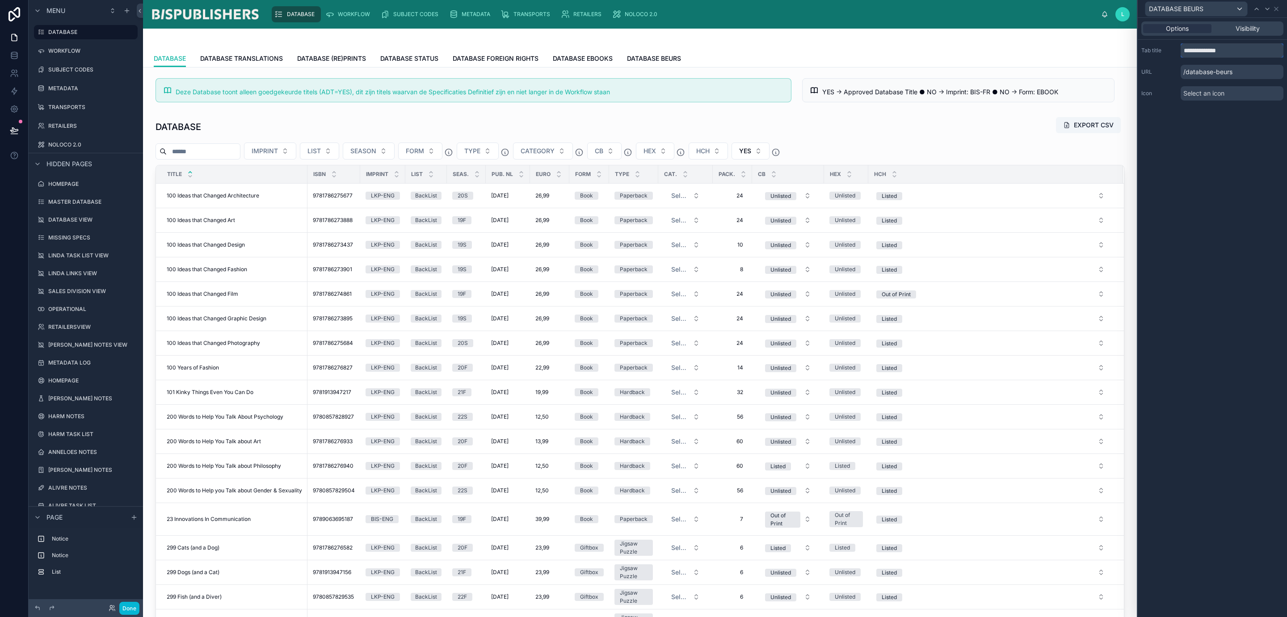
drag, startPoint x: 1253, startPoint y: 51, endPoint x: 1139, endPoint y: 48, distance: 114.0
click at [1138, 47] on div "**********" at bounding box center [1211, 72] width 149 height 64
type input "**********"
drag, startPoint x: 1242, startPoint y: 69, endPoint x: 1168, endPoint y: 72, distance: 74.7
click at [1168, 72] on div "URL /database-beurs" at bounding box center [1212, 72] width 142 height 14
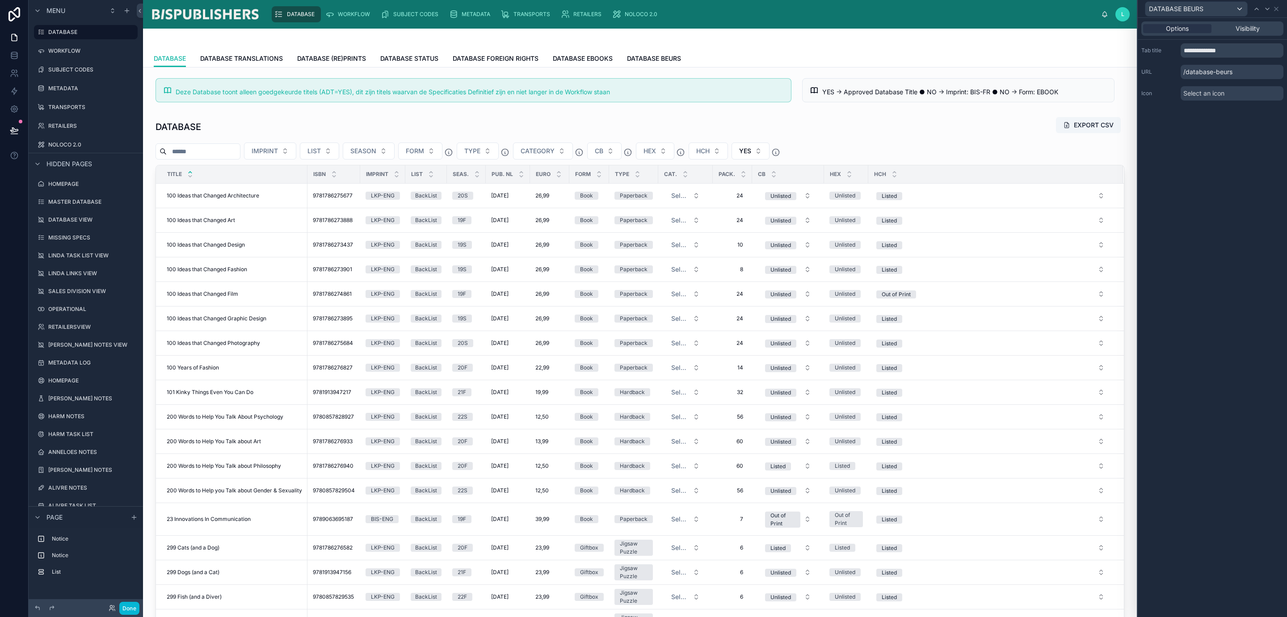
click at [1250, 156] on div "**********" at bounding box center [1211, 317] width 149 height 599
click at [939, 132] on div at bounding box center [639, 372] width 979 height 519
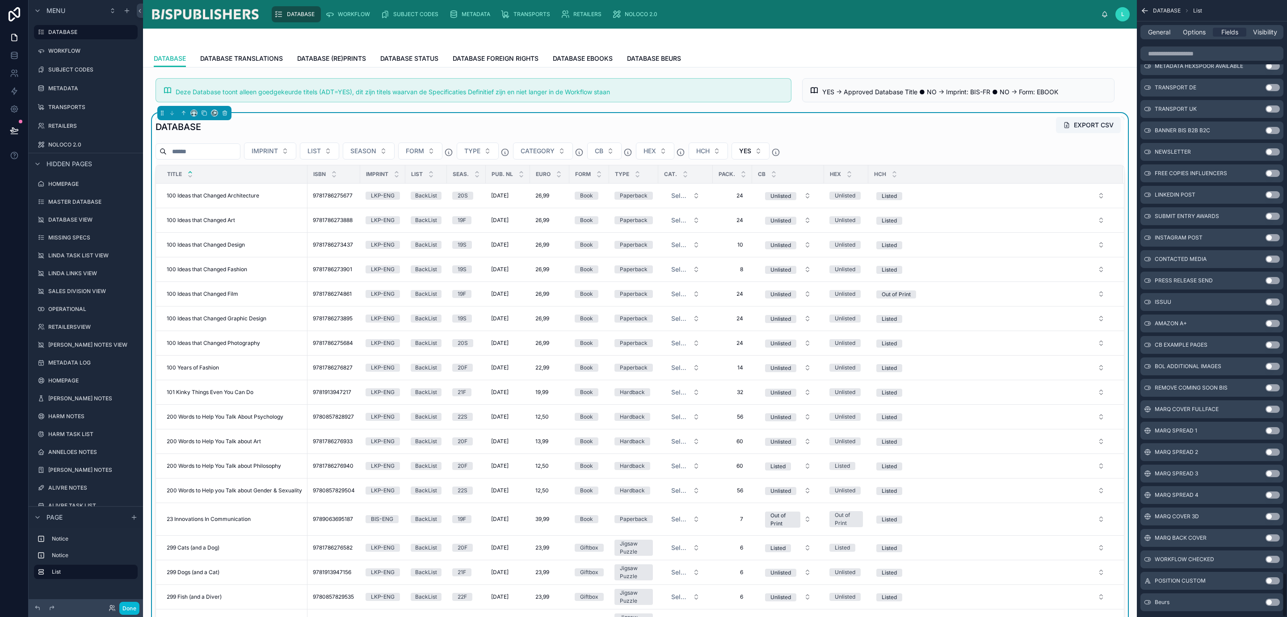
scroll to position [7977, 0]
drag, startPoint x: 1271, startPoint y: 583, endPoint x: 1286, endPoint y: 488, distance: 96.3
click at [1271, 583] on button "Use setting" at bounding box center [1272, 582] width 14 height 7
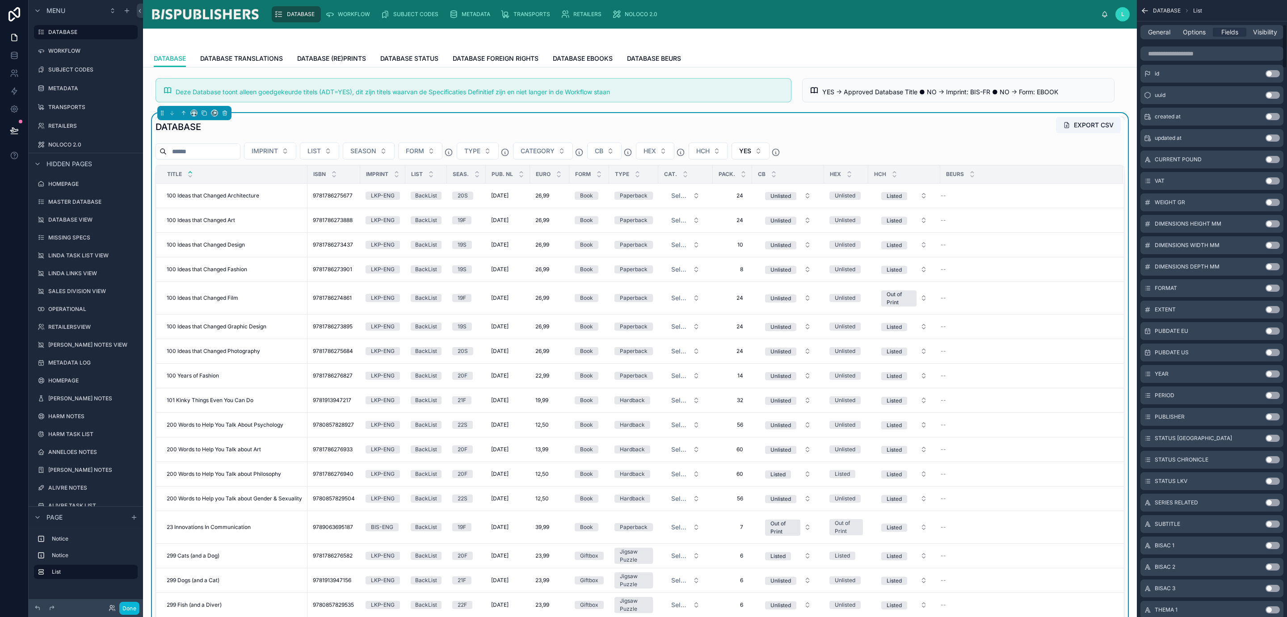
scroll to position [0, 0]
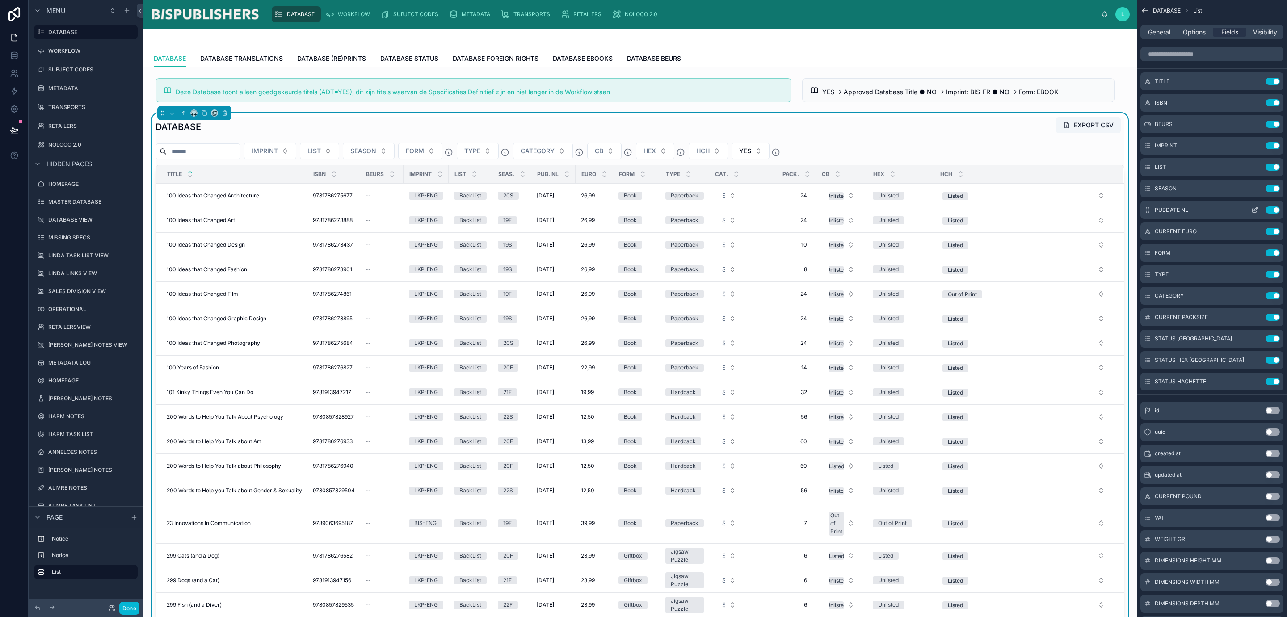
click at [1275, 210] on button "Use setting" at bounding box center [1272, 209] width 14 height 7
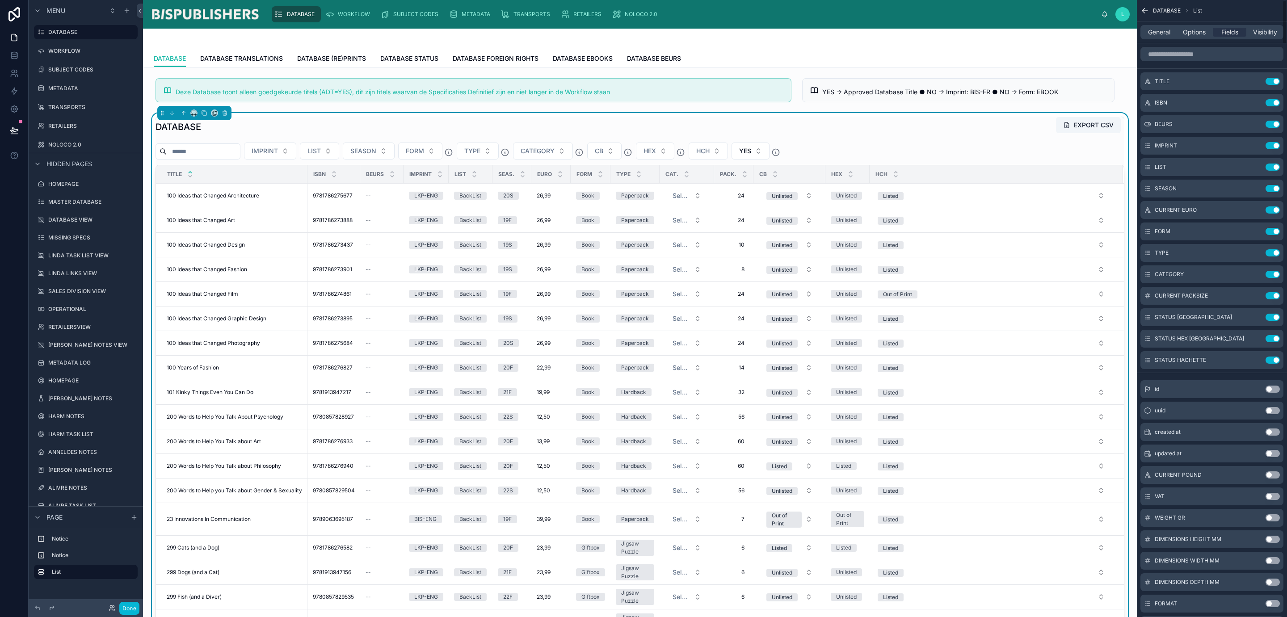
click at [1275, 210] on button "Use setting" at bounding box center [1272, 209] width 14 height 7
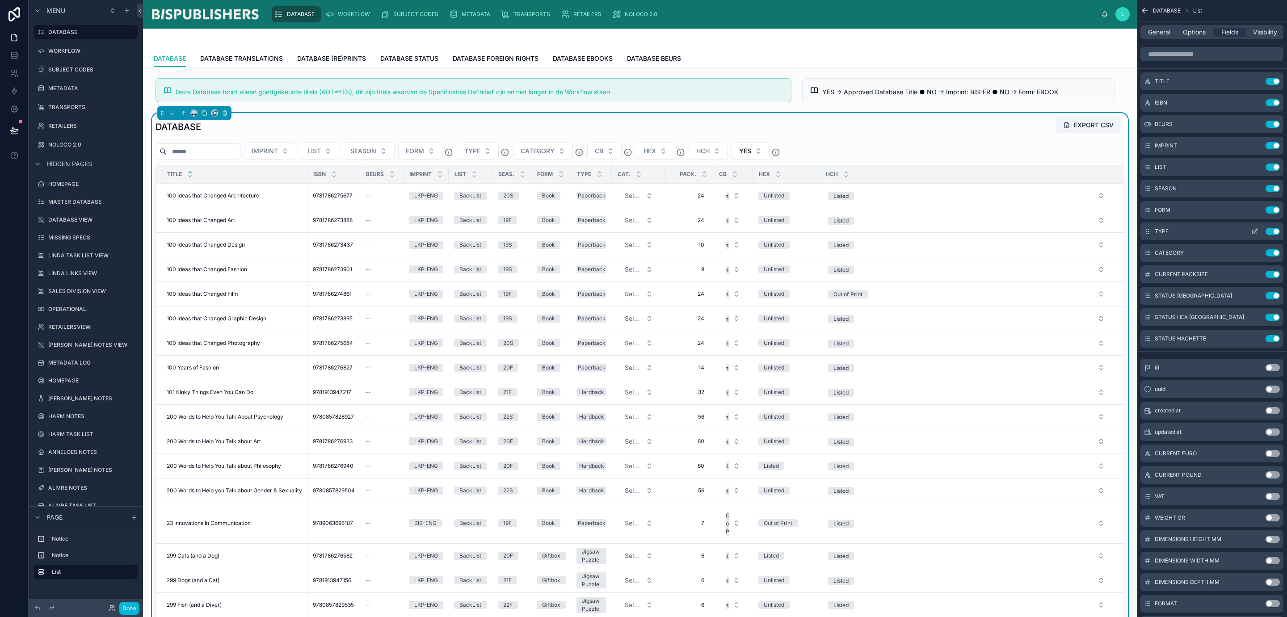
click at [1274, 231] on button "Use setting" at bounding box center [1272, 231] width 14 height 7
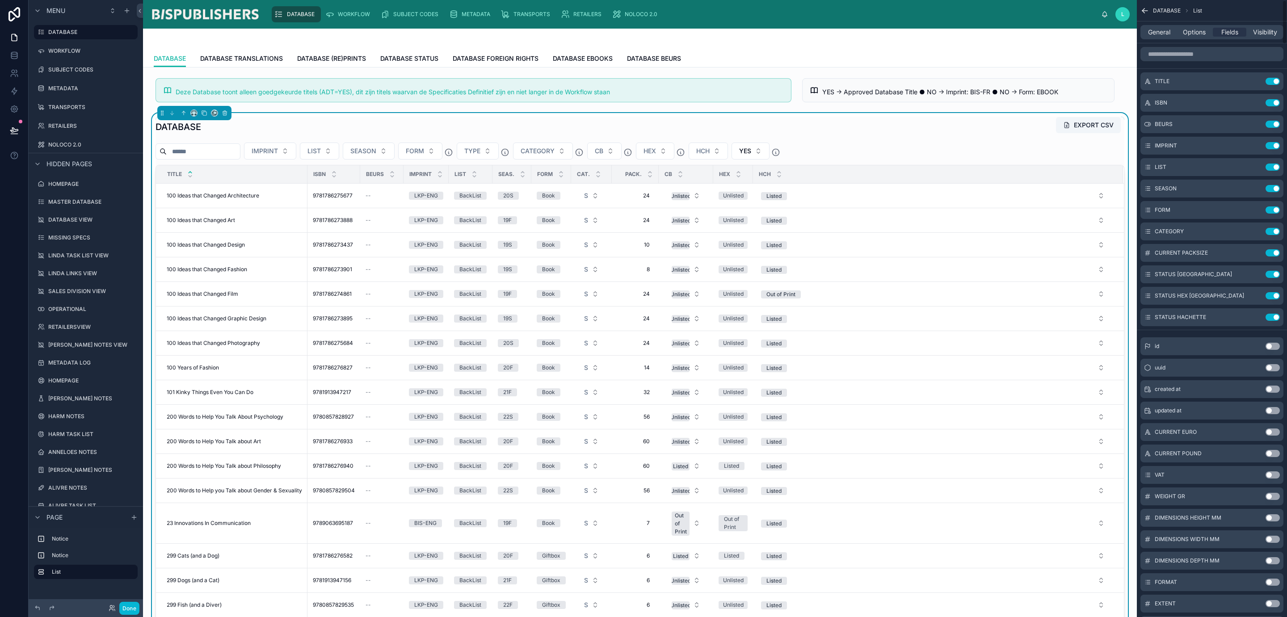
click at [1274, 231] on button "Use setting" at bounding box center [1272, 231] width 14 height 7
click at [1274, 249] on button "Use setting" at bounding box center [1272, 252] width 14 height 7
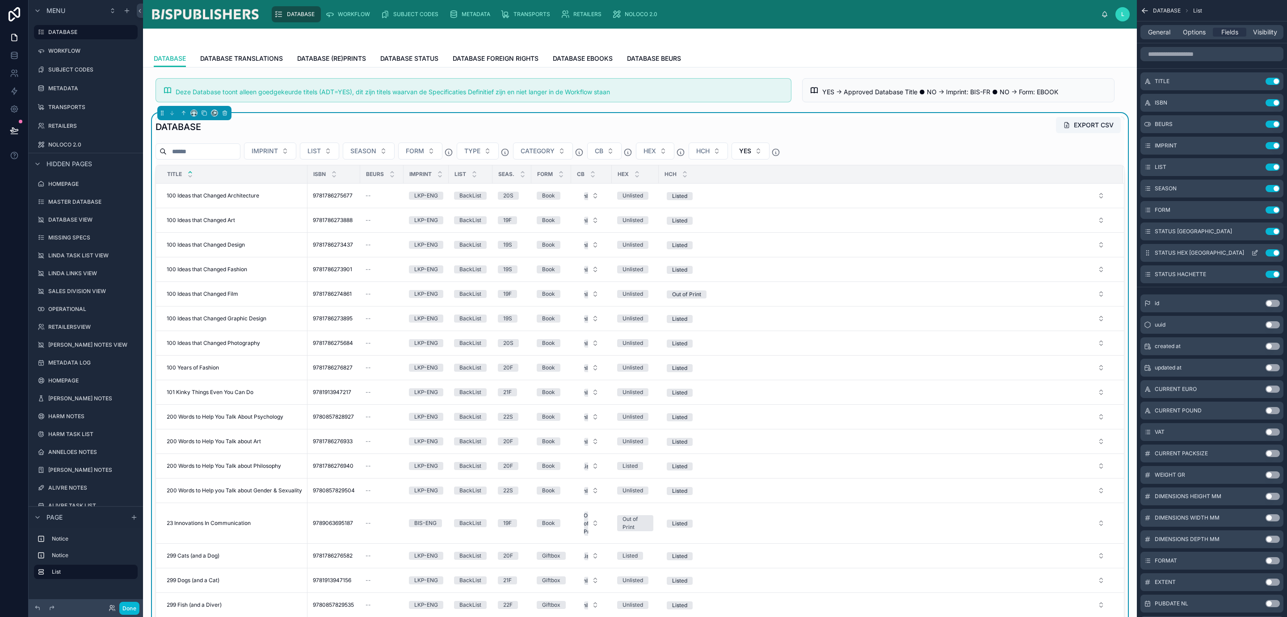
click at [1272, 251] on button "Use setting" at bounding box center [1272, 252] width 14 height 7
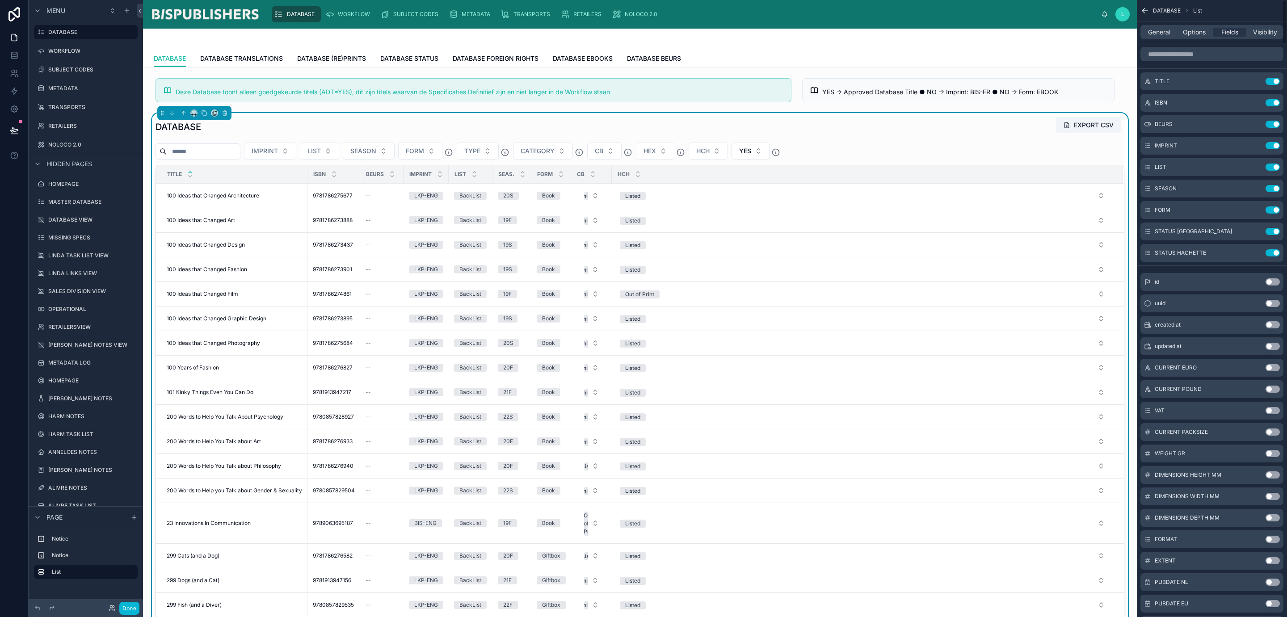
click at [1272, 251] on button "Use setting" at bounding box center [1272, 252] width 14 height 7
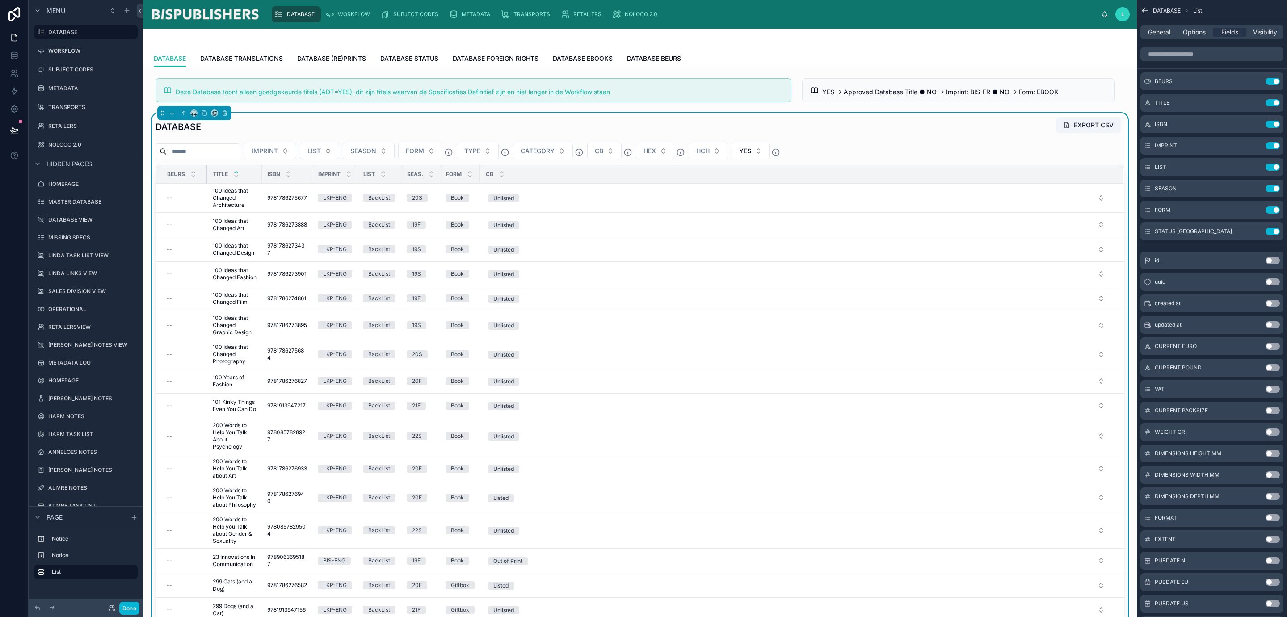
drag, startPoint x: 306, startPoint y: 174, endPoint x: 206, endPoint y: 177, distance: 100.1
click at [206, 177] on div at bounding box center [208, 174] width 4 height 18
click at [1255, 81] on icon "scrollable content" at bounding box center [1254, 81] width 7 height 7
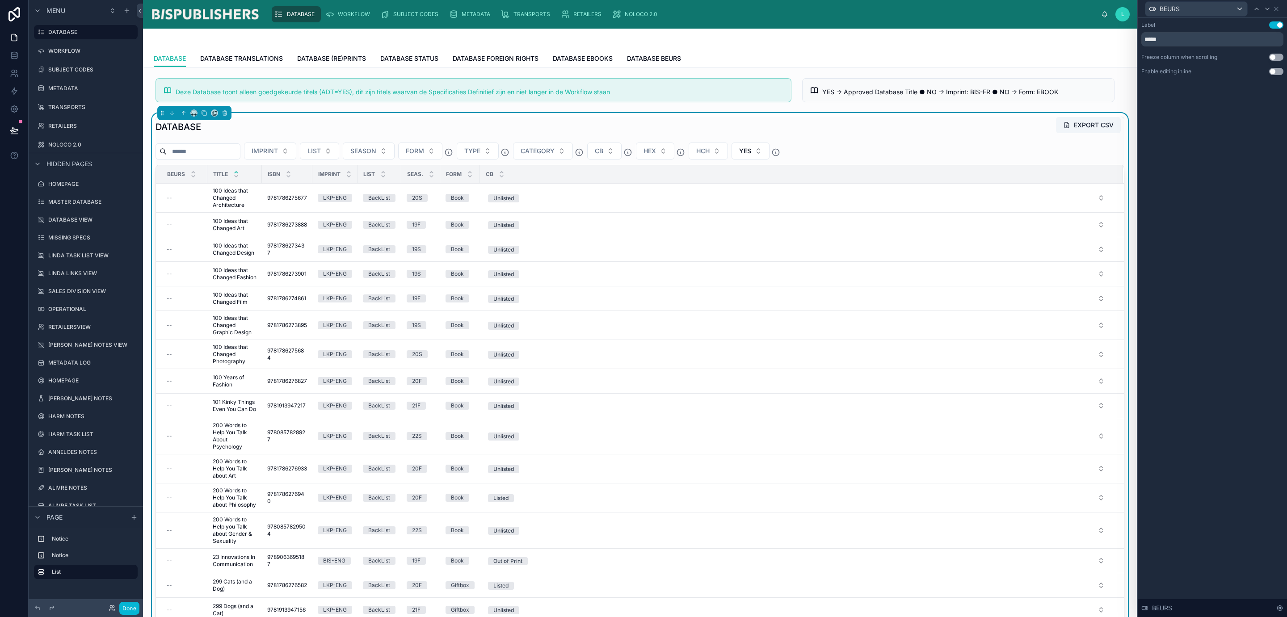
click at [1276, 71] on button "Use setting" at bounding box center [1276, 71] width 14 height 7
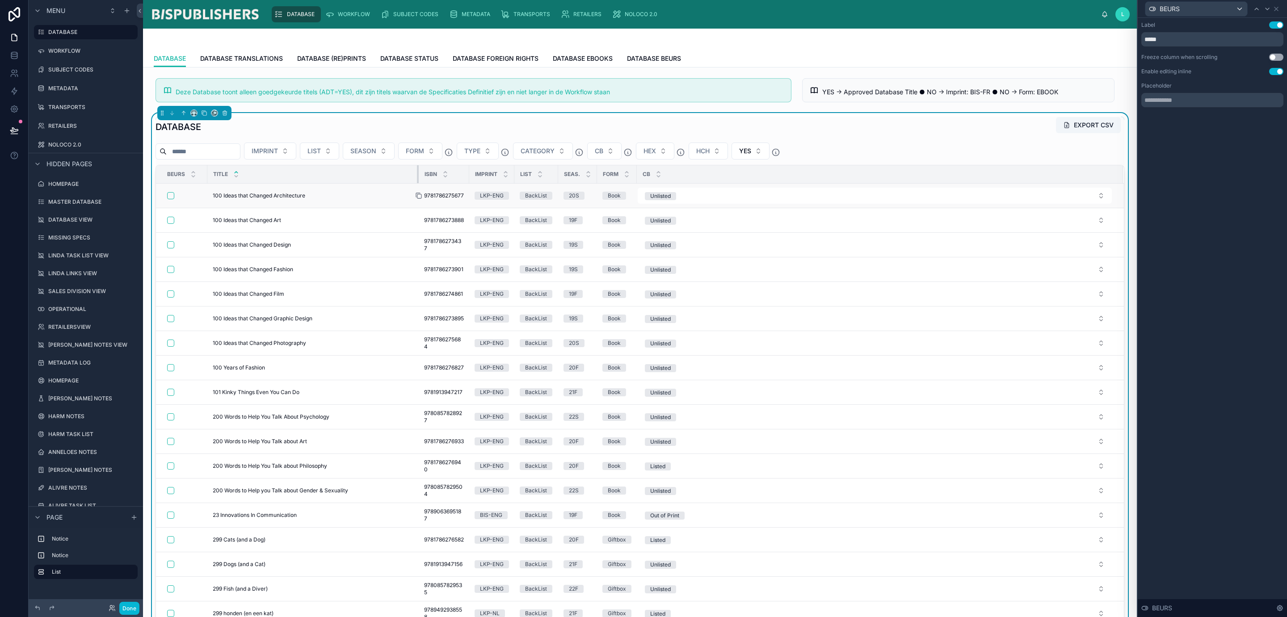
drag, startPoint x: 260, startPoint y: 176, endPoint x: 424, endPoint y: 199, distance: 165.6
click at [854, 145] on div "IMPRINT LIST SEASON FORM TYPE CATEGORY CB HEX HCH YES" at bounding box center [639, 151] width 969 height 17
click at [1277, 8] on icon at bounding box center [1275, 8] width 7 height 7
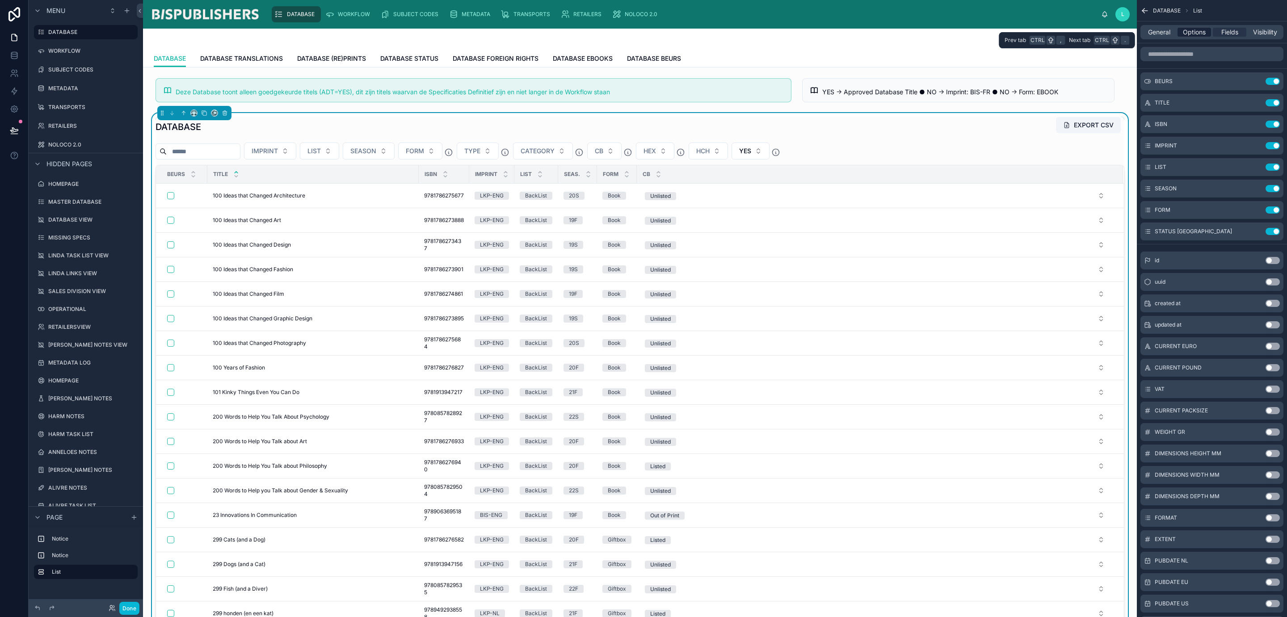
click at [1196, 33] on span "Options" at bounding box center [1194, 32] width 23 height 9
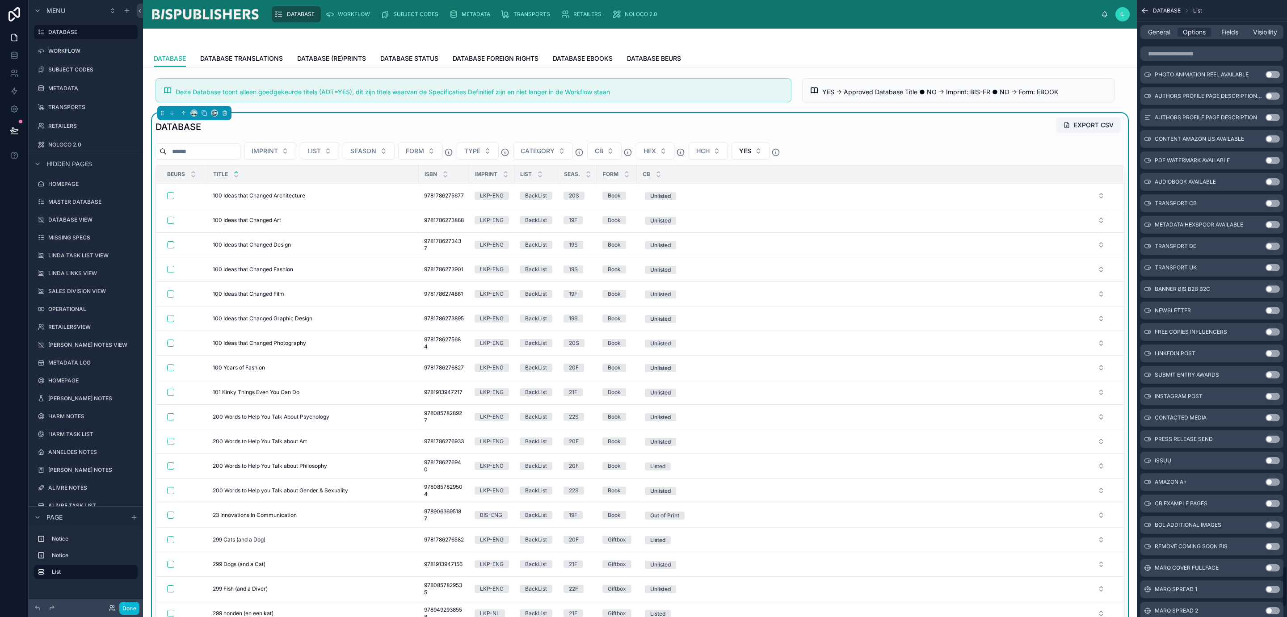
scroll to position [8623, 0]
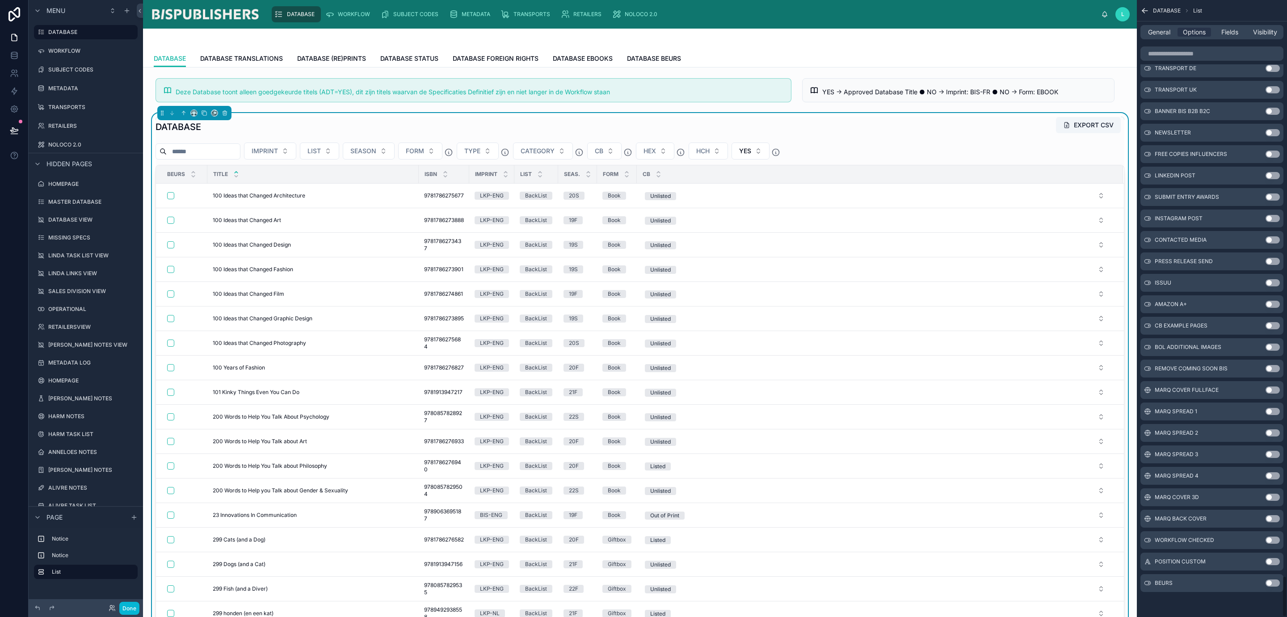
click at [1271, 583] on button "Use setting" at bounding box center [1272, 582] width 14 height 7
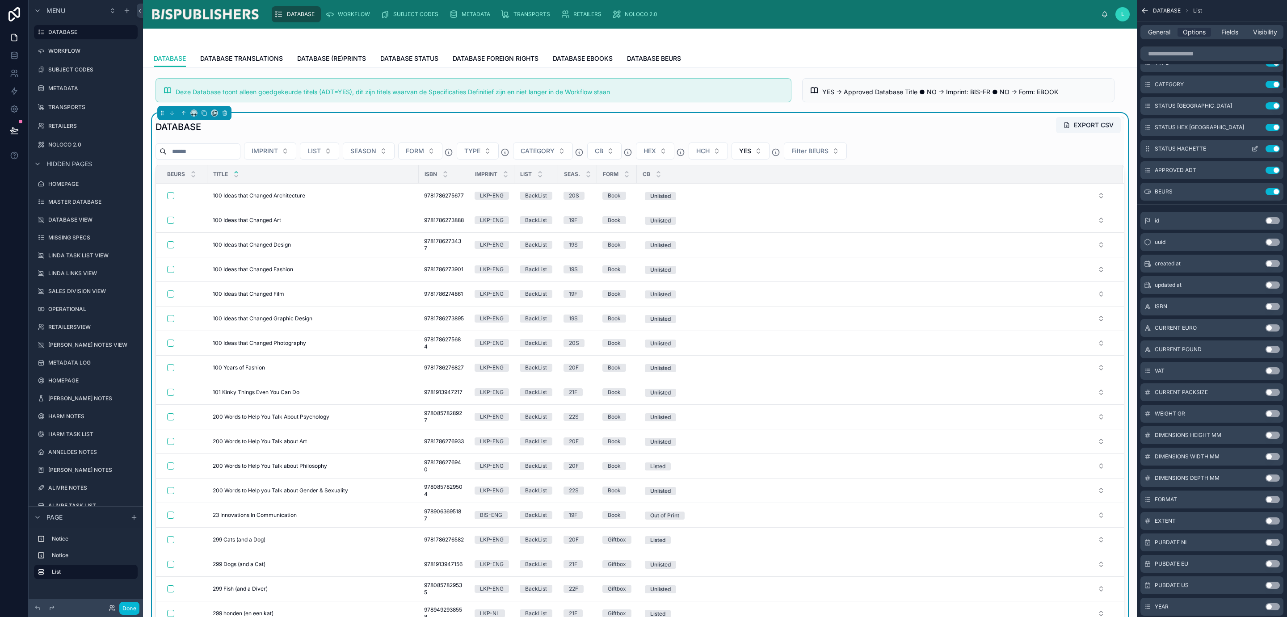
scroll to position [715, 0]
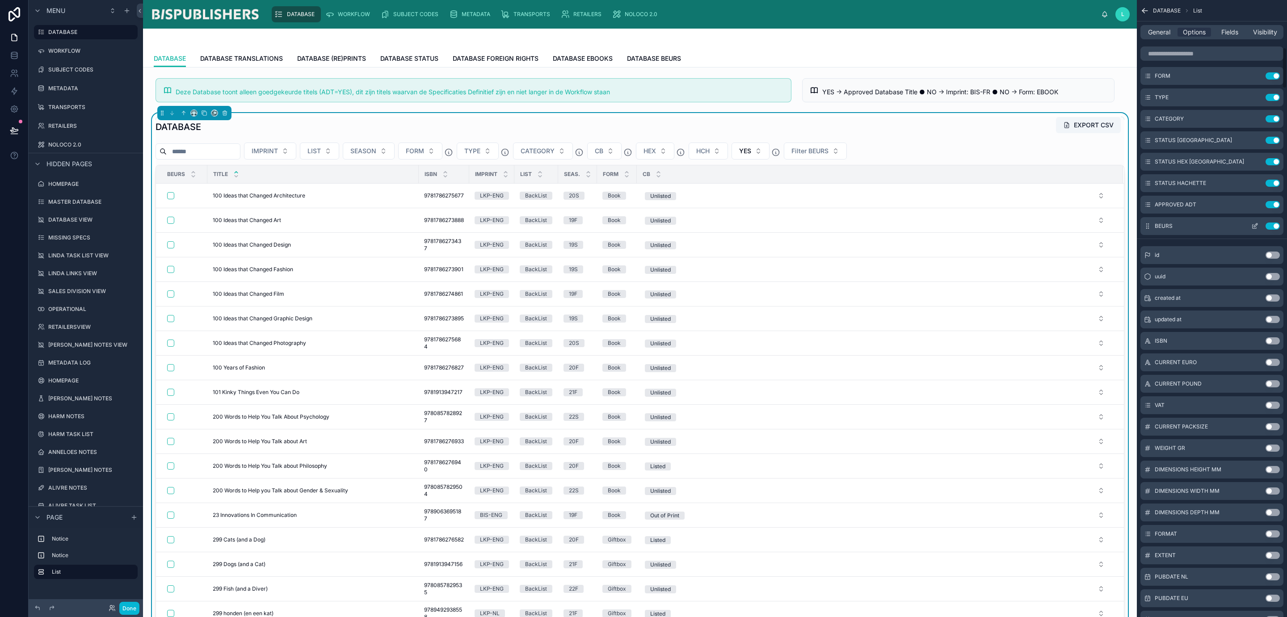
click at [1255, 229] on icon "scrollable content" at bounding box center [1254, 227] width 4 height 4
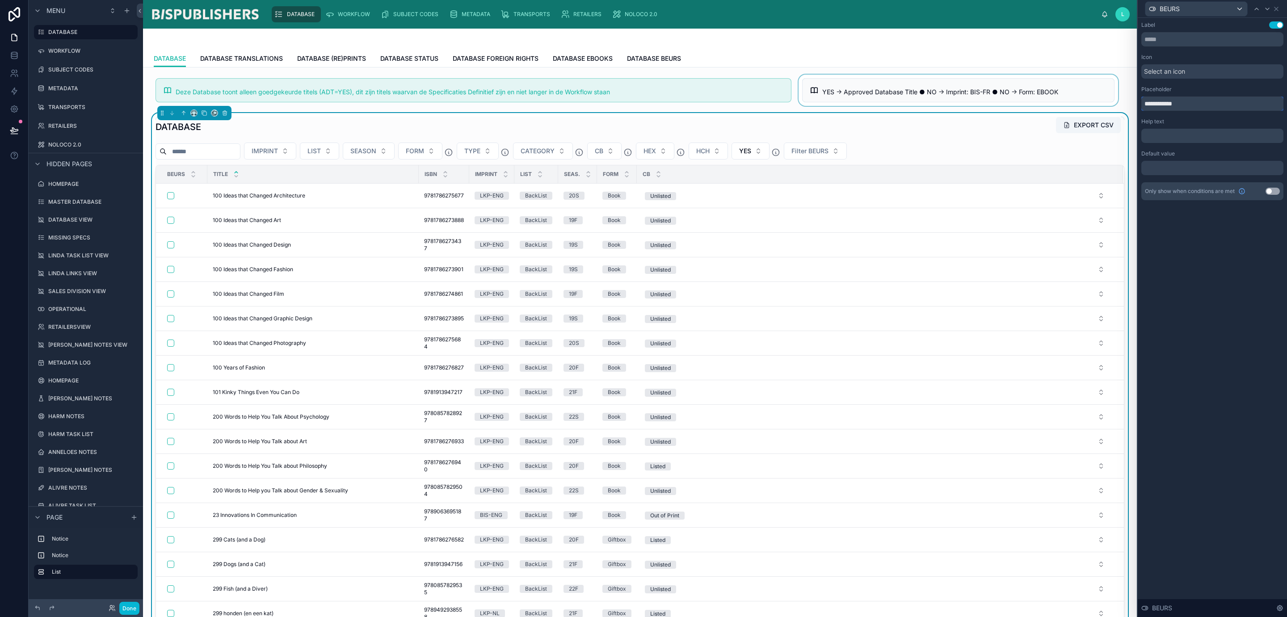
drag, startPoint x: 1162, startPoint y: 103, endPoint x: 1091, endPoint y: 102, distance: 70.6
click at [1092, 102] on div "**********" at bounding box center [643, 308] width 1287 height 617
type input "*****"
click at [1278, 8] on icon at bounding box center [1275, 8] width 7 height 7
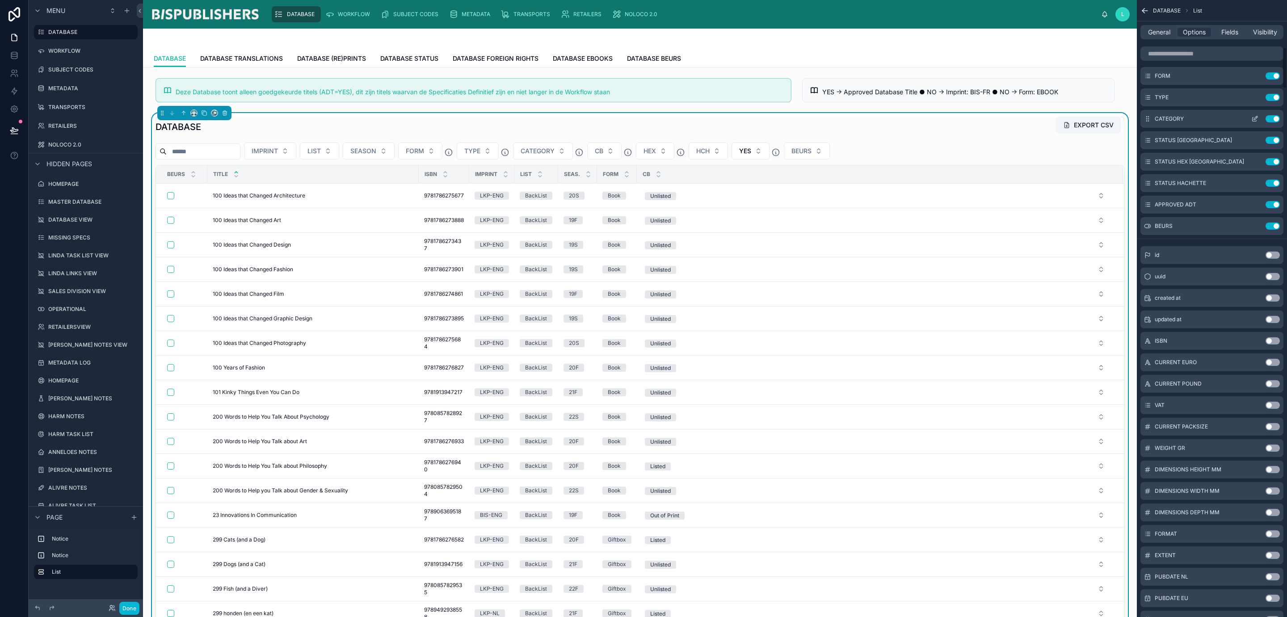
click at [1272, 118] on button "Use setting" at bounding box center [1272, 118] width 14 height 7
click at [1275, 141] on button "Use setting" at bounding box center [1272, 140] width 14 height 7
click at [1272, 143] on button "Use setting" at bounding box center [1272, 140] width 14 height 7
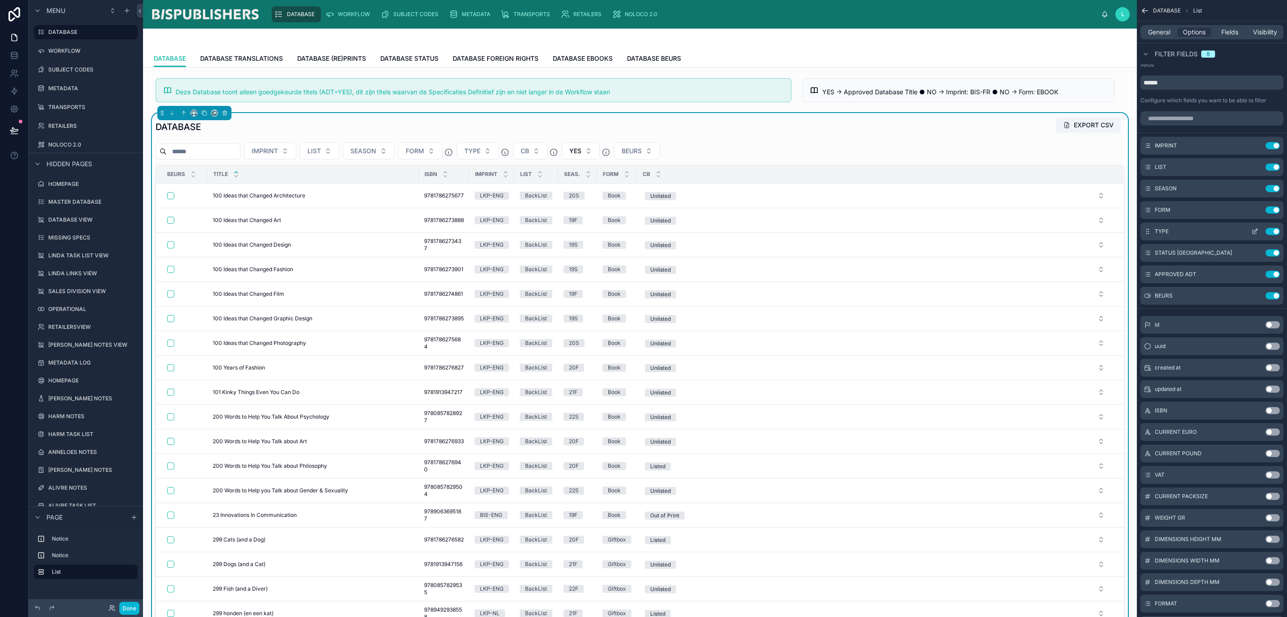
click at [1272, 230] on button "Use setting" at bounding box center [1272, 231] width 14 height 7
click at [1270, 166] on button "Use setting" at bounding box center [1272, 167] width 14 height 7
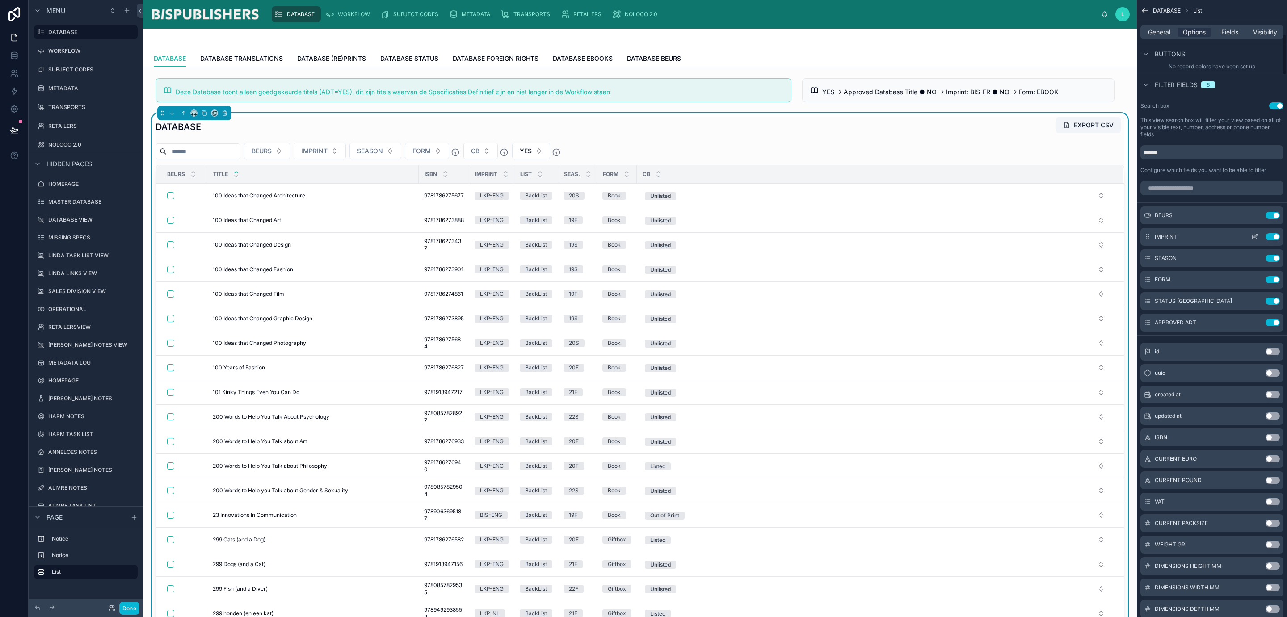
scroll to position [514, 0]
click at [1225, 29] on span "Fields" at bounding box center [1229, 32] width 17 height 9
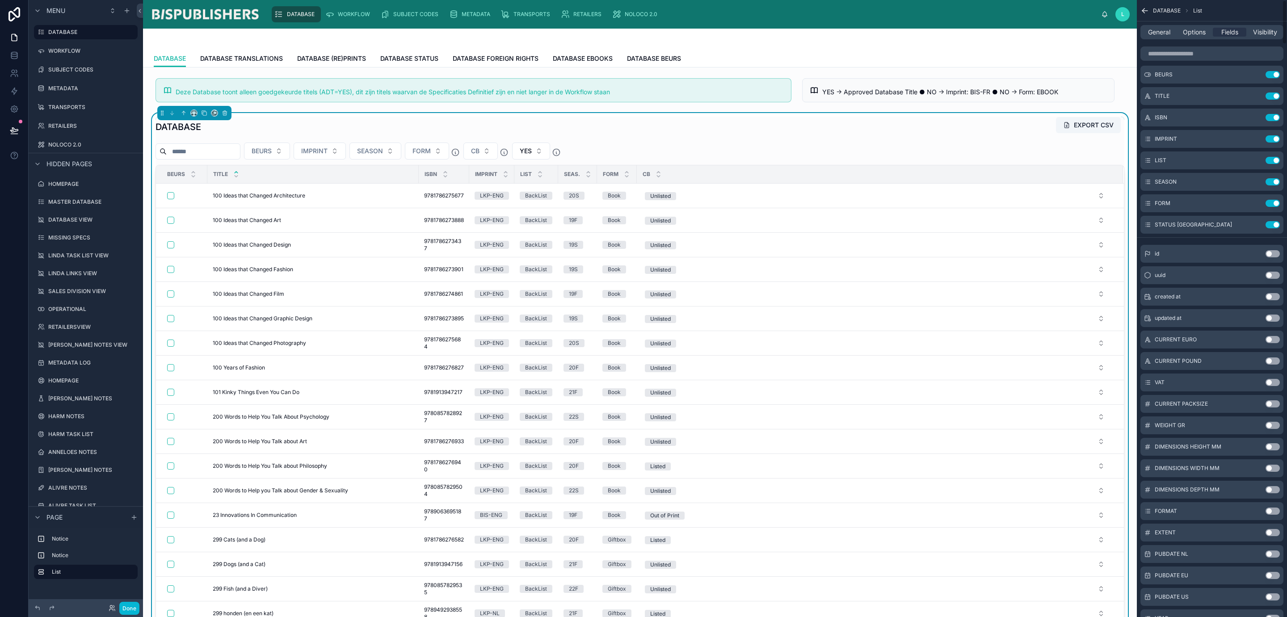
scroll to position [0, 0]
click at [1275, 167] on button "Use setting" at bounding box center [1272, 167] width 14 height 7
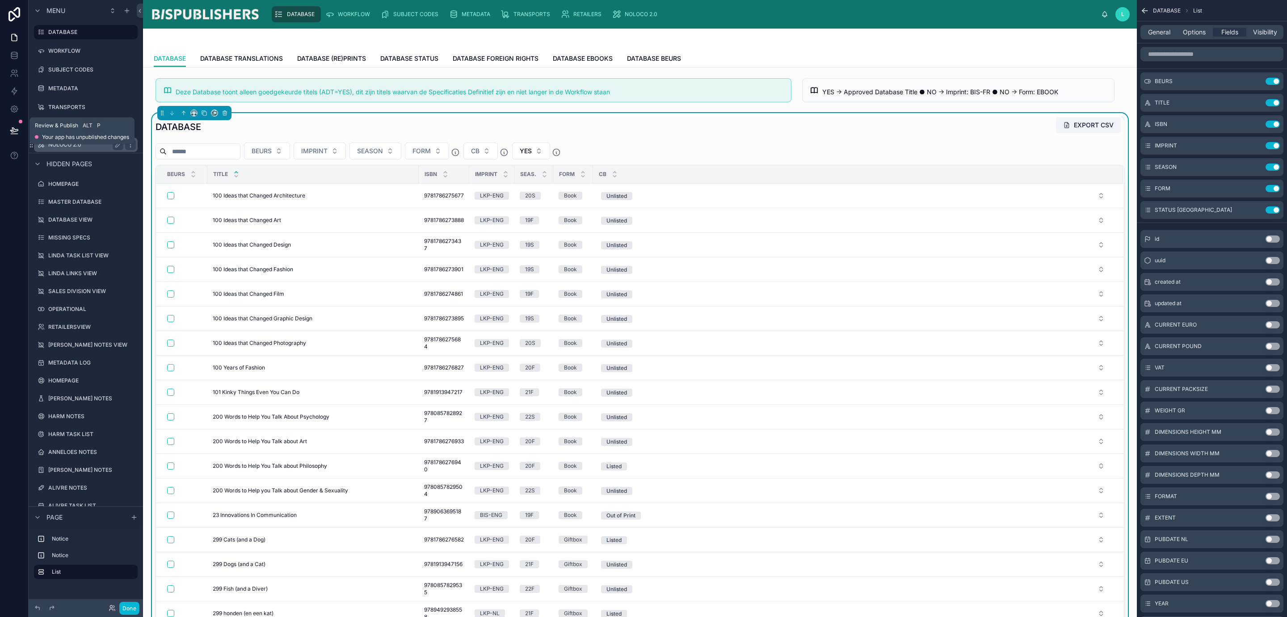
click at [12, 129] on icon at bounding box center [14, 130] width 8 height 4
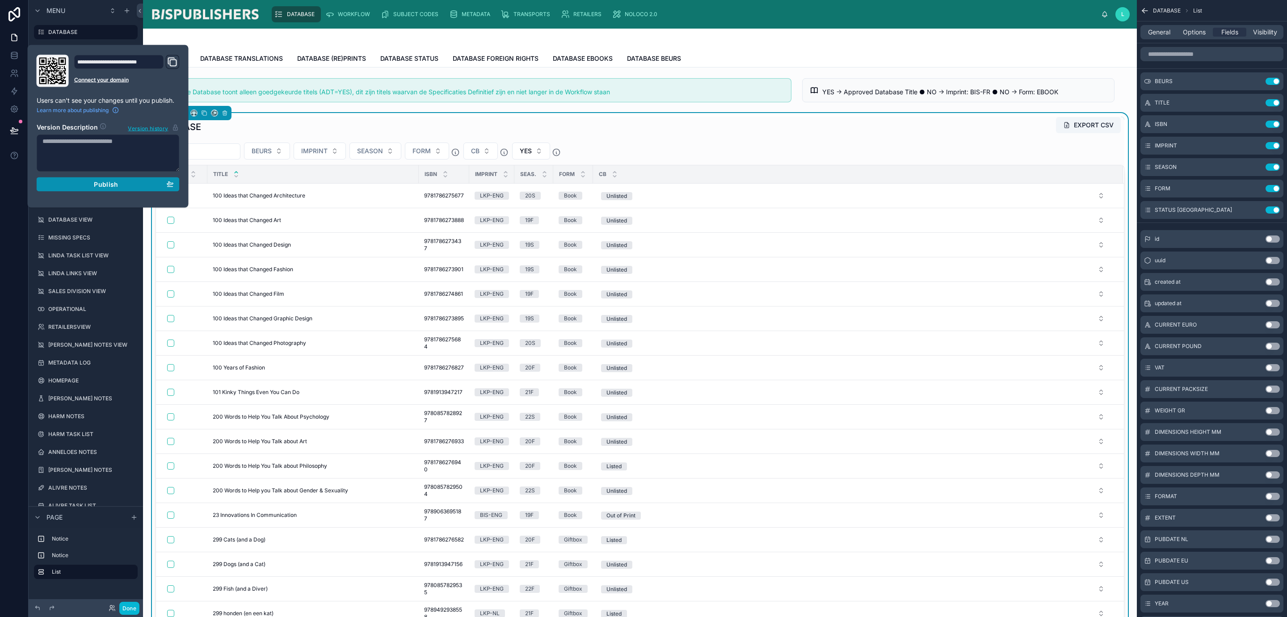
click at [121, 186] on div "Publish" at bounding box center [107, 184] width 131 height 8
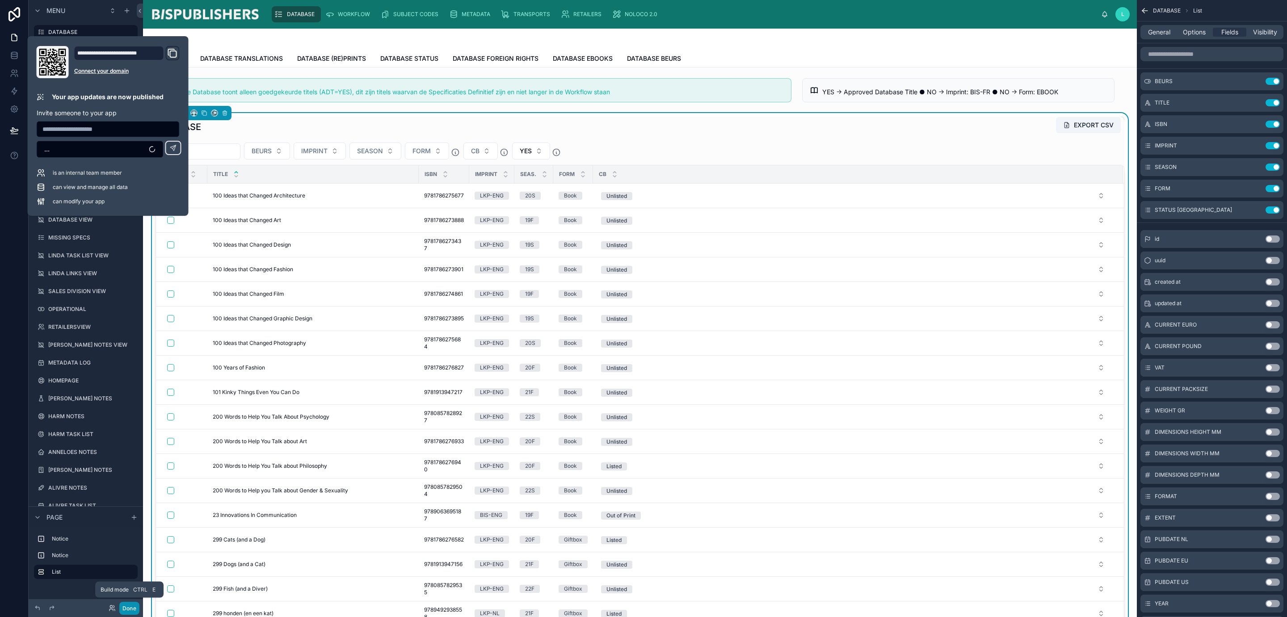
click at [126, 609] on button "Done" at bounding box center [129, 608] width 20 height 13
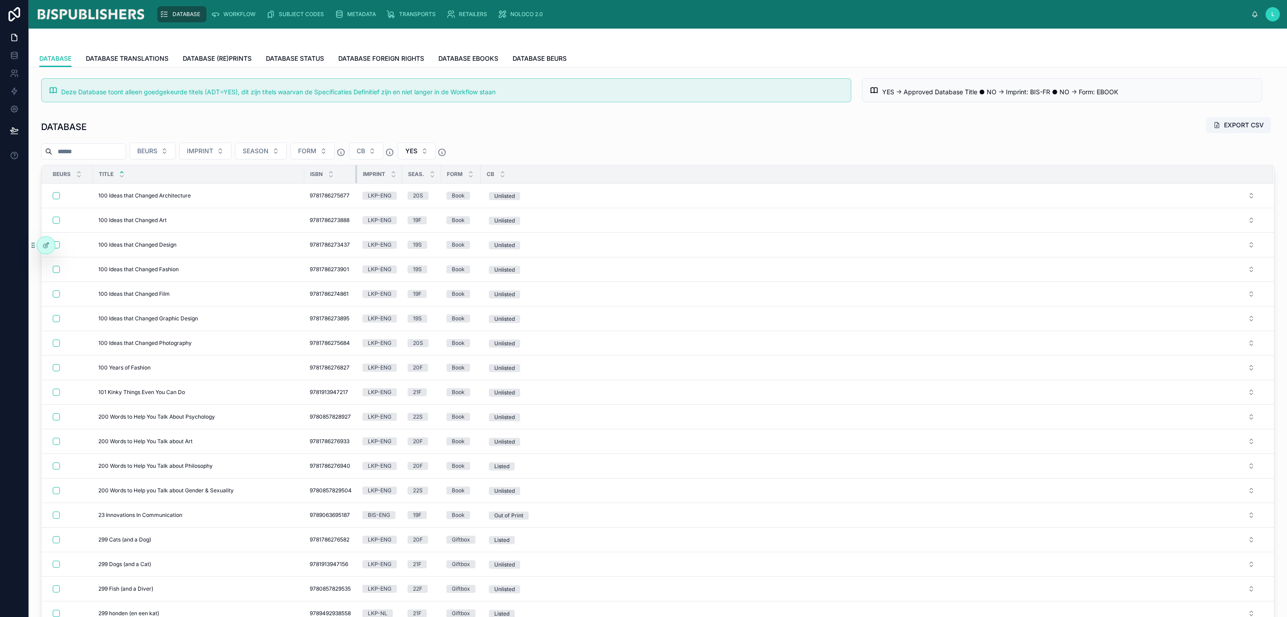
drag, startPoint x: 353, startPoint y: 180, endPoint x: 362, endPoint y: 180, distance: 9.4
click at [362, 180] on tr "Beurs TITLE ISBN IMPRINT SEAS. FORM CB" at bounding box center [658, 174] width 1232 height 18
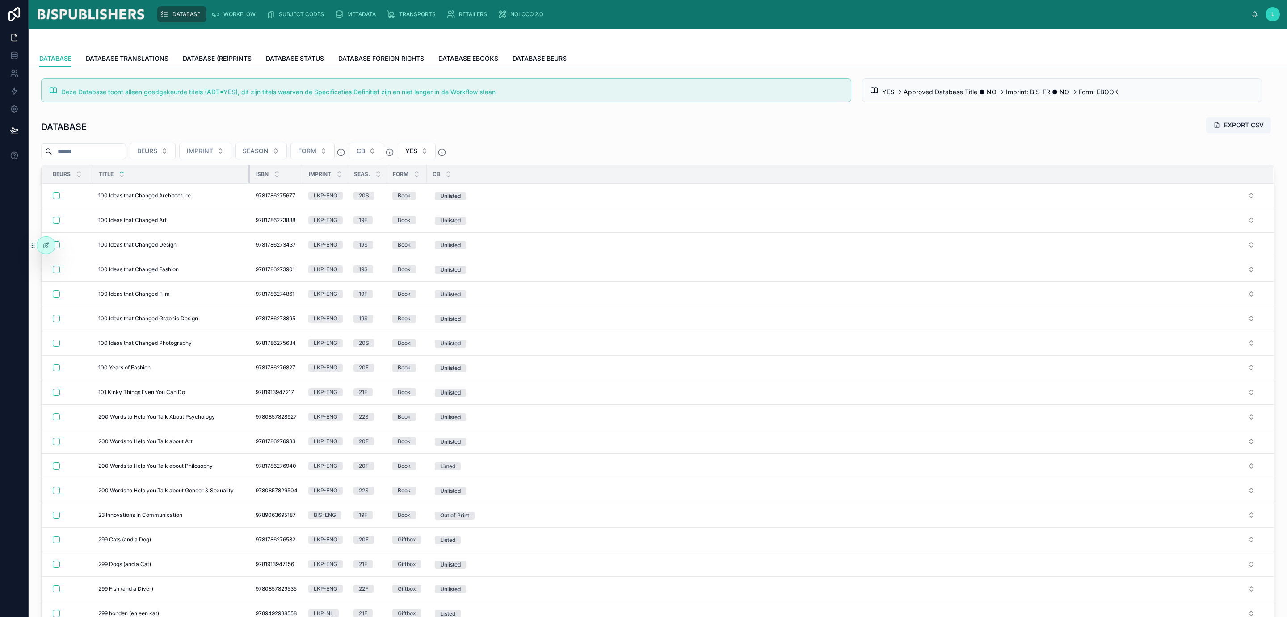
drag, startPoint x: 302, startPoint y: 177, endPoint x: 245, endPoint y: 179, distance: 56.8
click at [248, 179] on div at bounding box center [250, 174] width 4 height 18
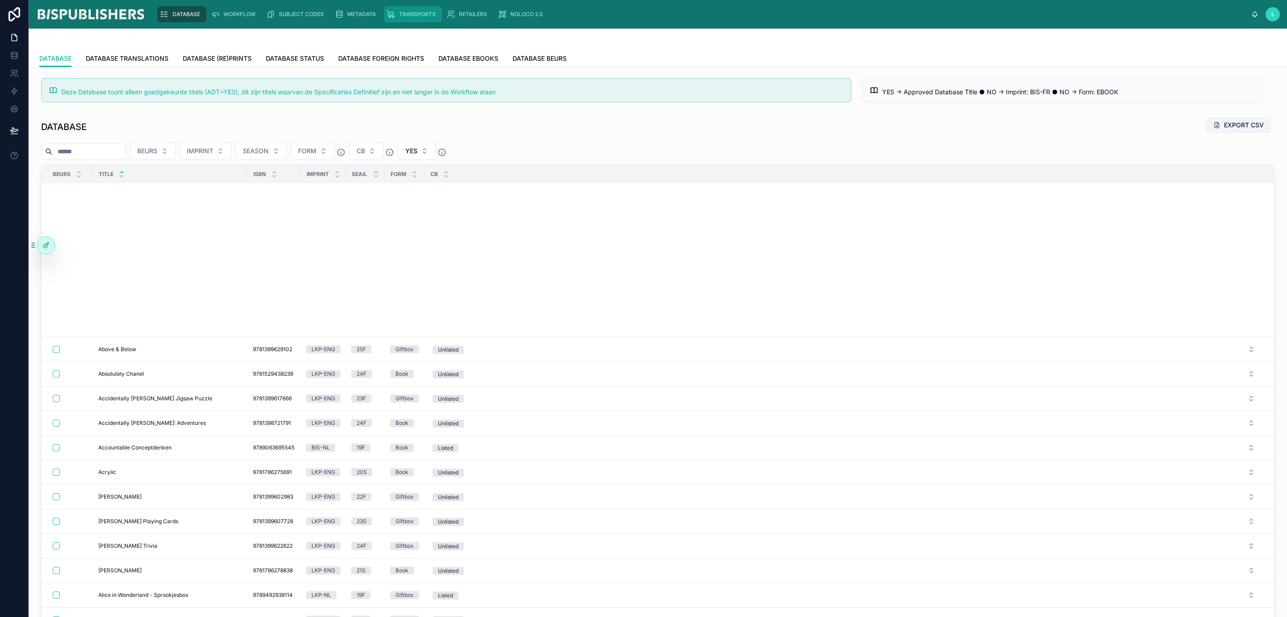
scroll to position [1207, 0]
